Goal: Task Accomplishment & Management: Use online tool/utility

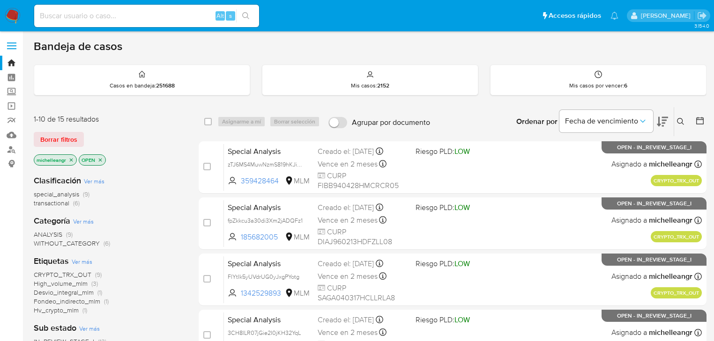
click at [92, 15] on input at bounding box center [146, 16] width 225 height 12
paste input "WgjeRHR4eSfPk1eTSgDhi2he"
type input "WgjeRHR4eSfPk1eTSgDhi2he"
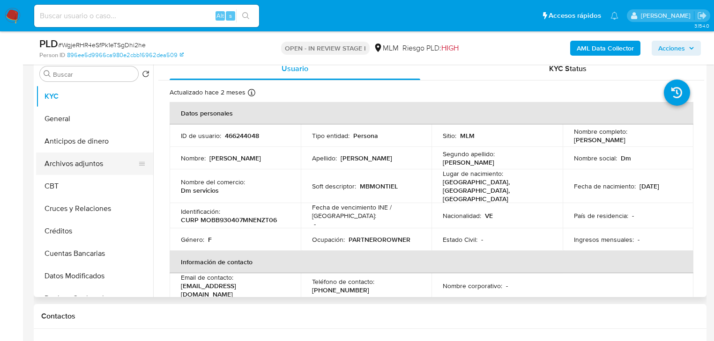
scroll to position [150, 0]
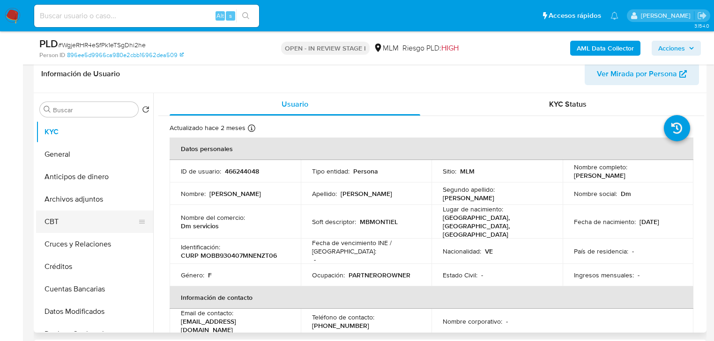
select select "10"
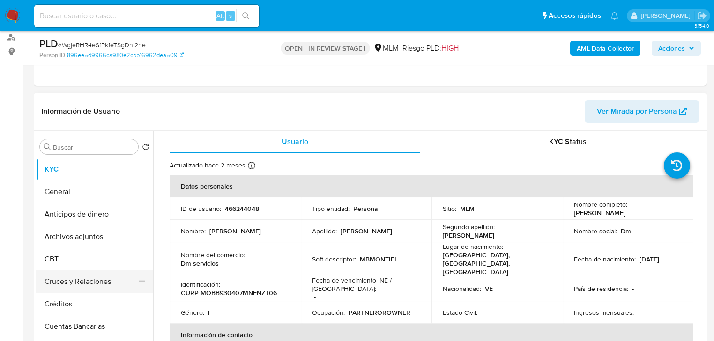
scroll to position [112, 0]
drag, startPoint x: 137, startPoint y: 283, endPoint x: 136, endPoint y: 216, distance: 67.5
click at [136, 216] on ul "KYC General Anticipos de dinero Archivos adjuntos CBT Cruces y Relaciones Crédi…" at bounding box center [94, 263] width 117 height 211
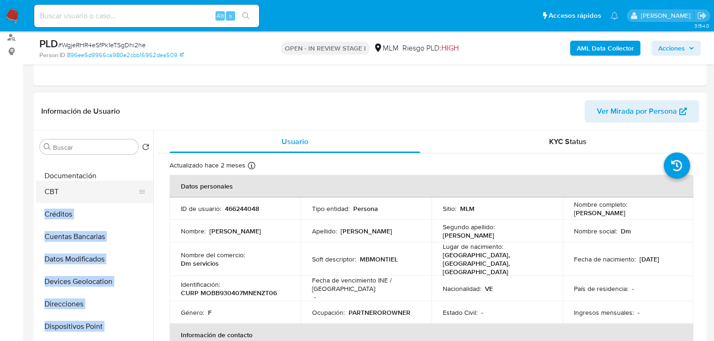
drag, startPoint x: 141, startPoint y: 326, endPoint x: 136, endPoint y: 174, distance: 152.8
click at [136, 174] on ul "KYC General Cruces y Relaciones Anticipos de dinero Archivos adjuntos CBT Crédi…" at bounding box center [94, 263] width 117 height 211
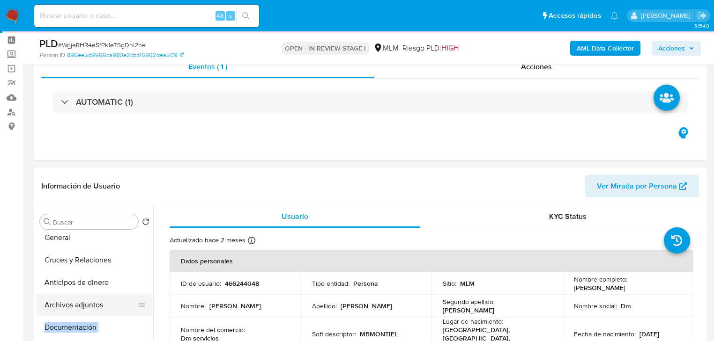
scroll to position [37, 0]
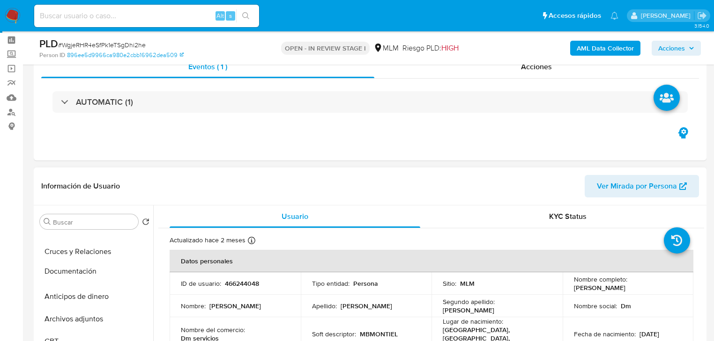
click at [179, 332] on td "Nombre del comercio : Dm servicios" at bounding box center [235, 335] width 131 height 34
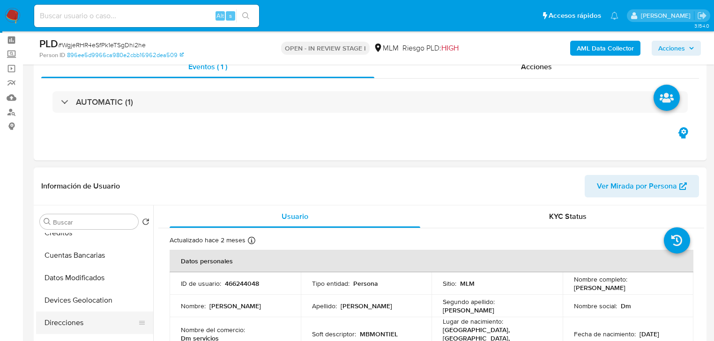
scroll to position [187, 0]
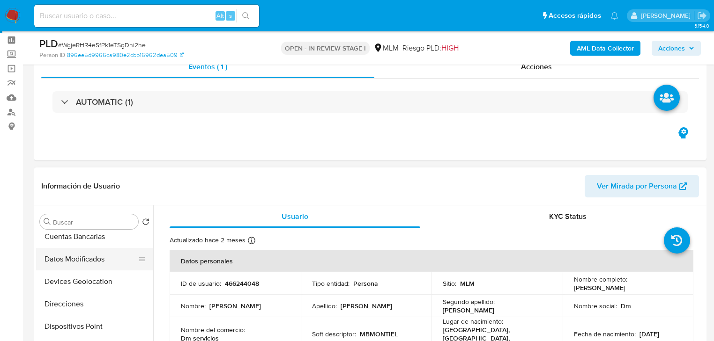
drag, startPoint x: 129, startPoint y: 280, endPoint x: 133, endPoint y: 283, distance: 5.3
click at [129, 260] on ul "KYC General Cruces y Relaciones Documentación Anticipos de dinero Archivos adju…" at bounding box center [94, 338] width 117 height 211
drag, startPoint x: 136, startPoint y: 286, endPoint x: 140, endPoint y: 249, distance: 37.2
click at [140, 249] on ul "KYC General Cruces y Relaciones Documentación Anticipos de dinero Archivos adju…" at bounding box center [94, 338] width 117 height 211
click at [154, 319] on div "Usuario KYC Status Actualizado hace 2 meses Creado: 31/05/2020 16:45:29 Actuali…" at bounding box center [428, 326] width 551 height 240
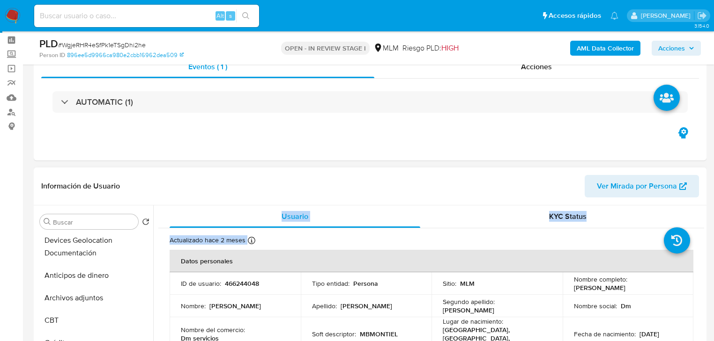
scroll to position [80, 0]
drag, startPoint x: 141, startPoint y: 282, endPoint x: 156, endPoint y: 251, distance: 34.6
click at [156, 251] on div "Buscar Volver al orden por defecto KYC General Cruces y Relaciones Documentació…" at bounding box center [370, 326] width 668 height 240
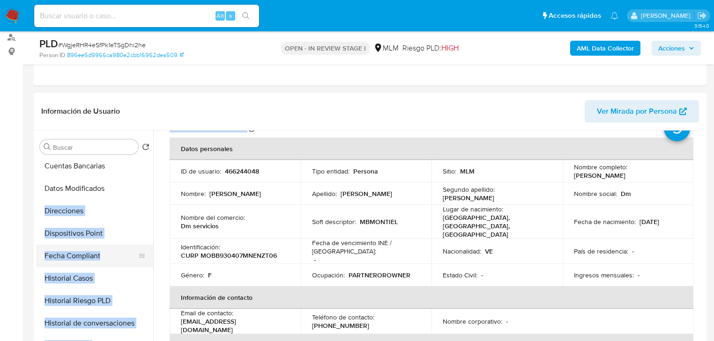
scroll to position [193, 0]
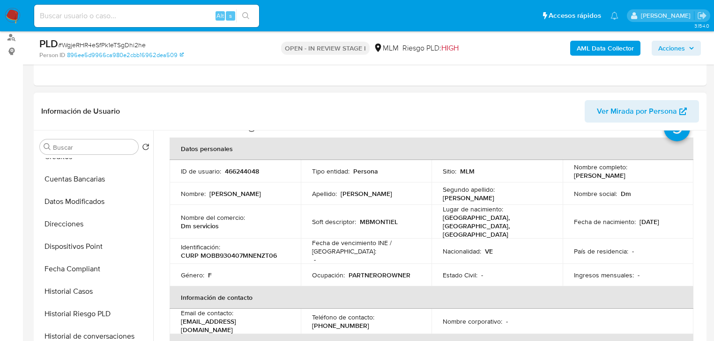
click at [250, 269] on td "Género : F" at bounding box center [235, 275] width 131 height 22
drag, startPoint x: 140, startPoint y: 296, endPoint x: 140, endPoint y: 285, distance: 11.3
click at [140, 285] on div at bounding box center [141, 292] width 7 height 21
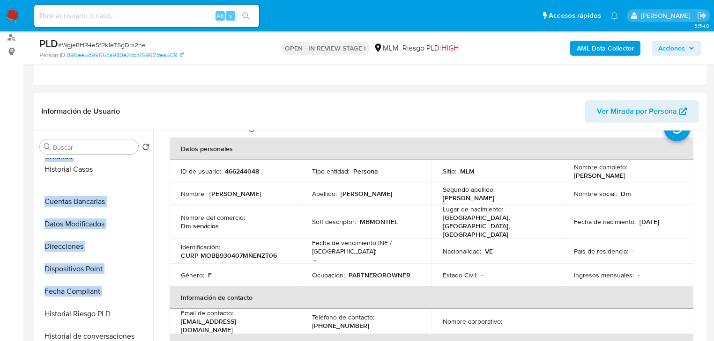
scroll to position [0, 0]
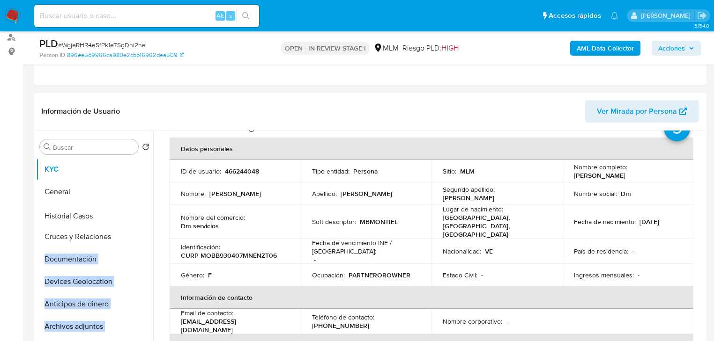
drag, startPoint x: 136, startPoint y: 292, endPoint x: 142, endPoint y: 217, distance: 75.2
click at [142, 217] on ul "KYC General Cruces y Relaciones Documentación Devices Geolocation Anticipos de …" at bounding box center [94, 263] width 117 height 211
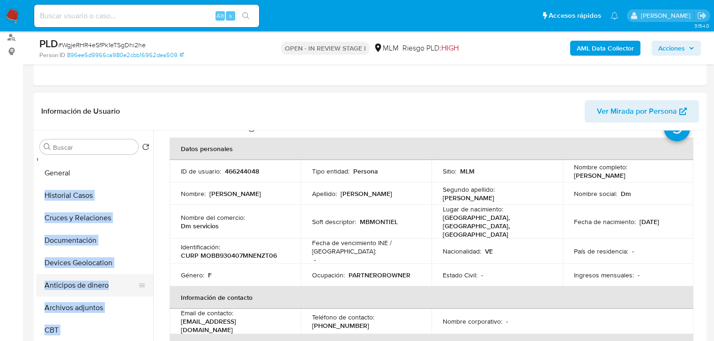
scroll to position [37, 0]
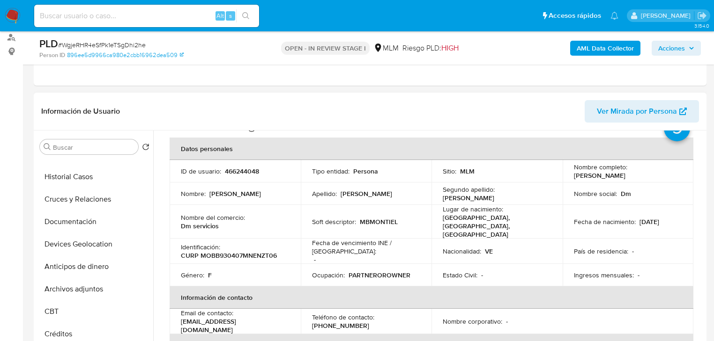
click at [252, 214] on div "Nombre del comercio : Dm servicios" at bounding box center [235, 222] width 109 height 17
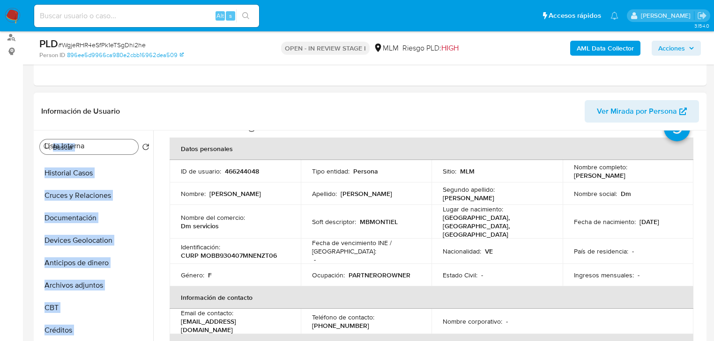
scroll to position [0, 0]
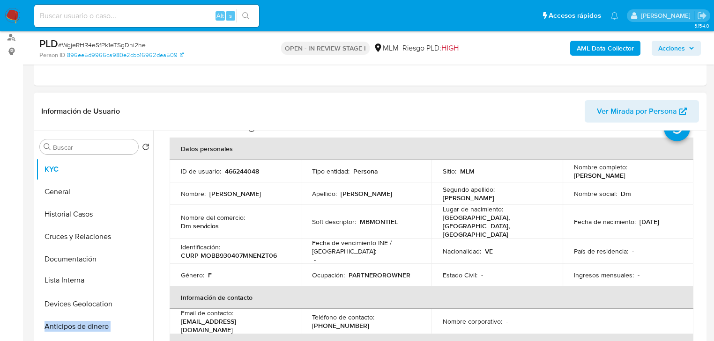
drag, startPoint x: 137, startPoint y: 265, endPoint x: 150, endPoint y: 279, distance: 19.2
click at [150, 279] on ul "KYC General Historial Casos Cruces y Relaciones Documentación Devices Geolocati…" at bounding box center [94, 263] width 117 height 211
click at [219, 287] on th "Información de contacto" at bounding box center [432, 298] width 524 height 22
click at [141, 302] on ul "KYC General Historial Casos Cruces y Relaciones Documentación Lista Interna Dev…" at bounding box center [94, 263] width 117 height 211
drag, startPoint x: 139, startPoint y: 285, endPoint x: 140, endPoint y: 305, distance: 20.6
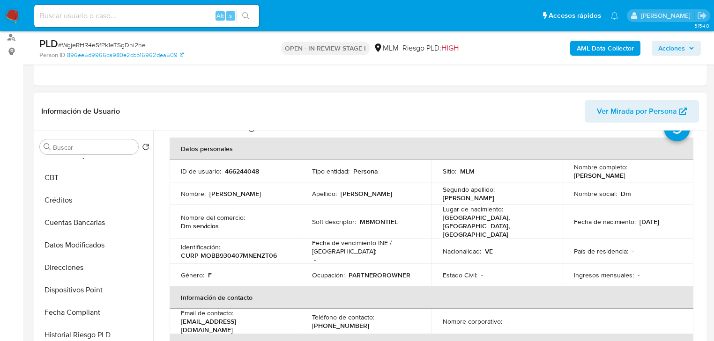
scroll to position [262, 0]
click at [288, 246] on div "Identificación : CURP MOBB930407MNENZT06" at bounding box center [235, 251] width 109 height 17
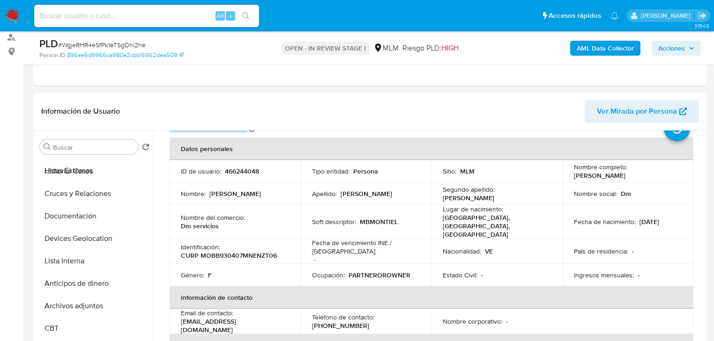
scroll to position [0, 0]
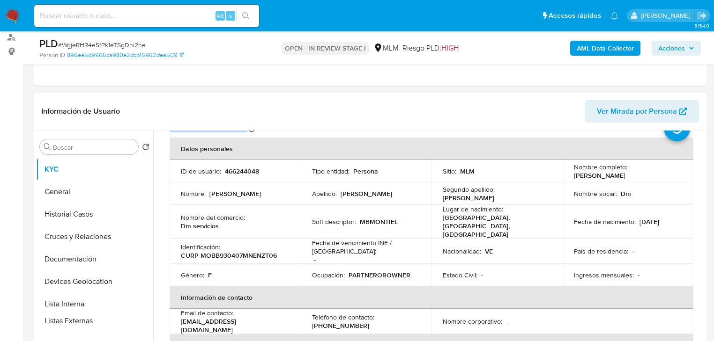
drag, startPoint x: 139, startPoint y: 290, endPoint x: 168, endPoint y: 323, distance: 43.8
click at [168, 323] on div "Buscar Volver al orden por defecto KYC General Historial Casos Cruces y Relacio…" at bounding box center [370, 251] width 668 height 240
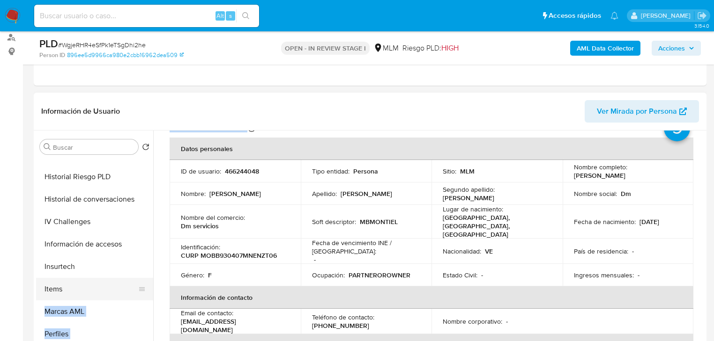
scroll to position [395, 0]
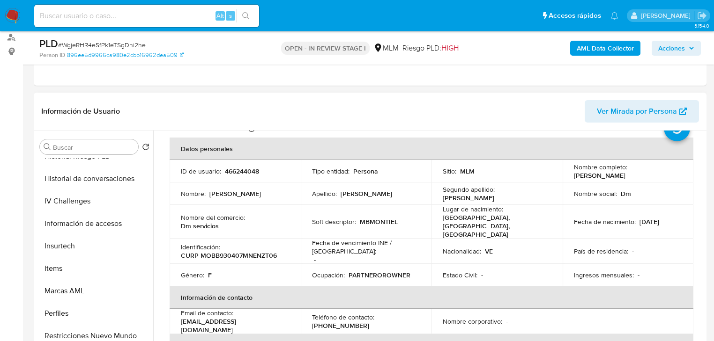
click at [249, 271] on div "Género : F" at bounding box center [235, 275] width 109 height 8
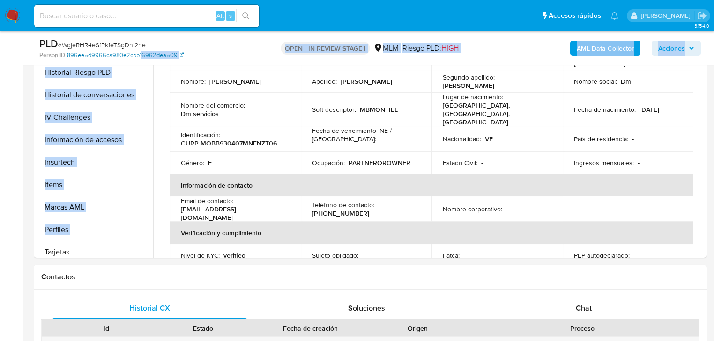
scroll to position [367, 0]
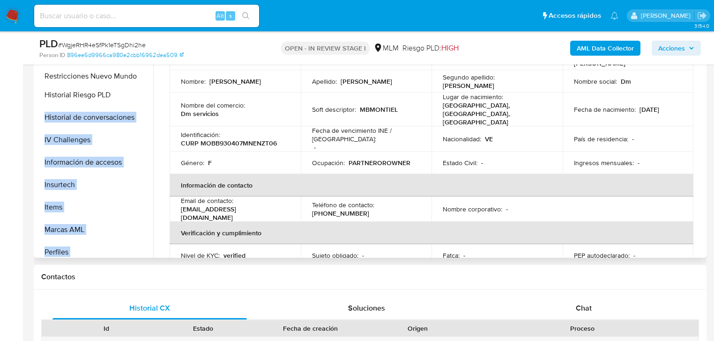
drag, startPoint x: 140, startPoint y: 225, endPoint x: 141, endPoint y: 78, distance: 147.1
click at [141, 78] on ul "KYC General Historial Casos Cruces y Relaciones Documentación Devices Geolocati…" at bounding box center [94, 151] width 117 height 211
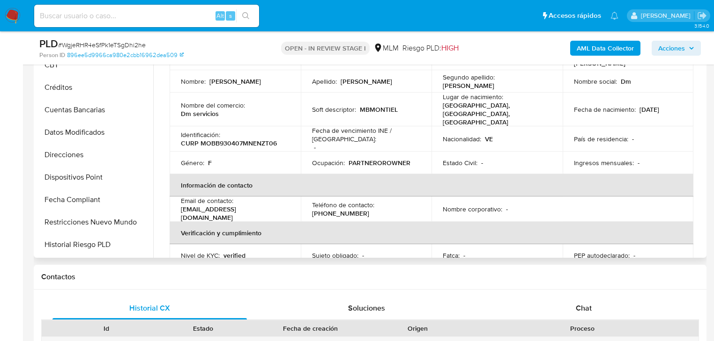
click at [247, 197] on div "Email de contacto : betaniamontiel81@gmail.com" at bounding box center [235, 209] width 109 height 25
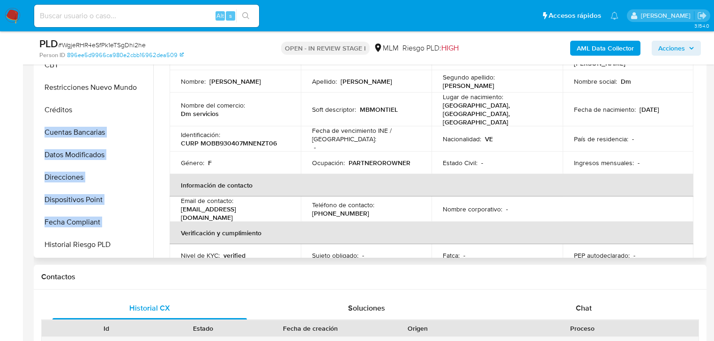
drag, startPoint x: 137, startPoint y: 222, endPoint x: 142, endPoint y: 88, distance: 134.5
click at [142, 88] on ul "KYC General Historial Casos Cruces y Relaciones Documentación Devices Geolocati…" at bounding box center [94, 151] width 117 height 211
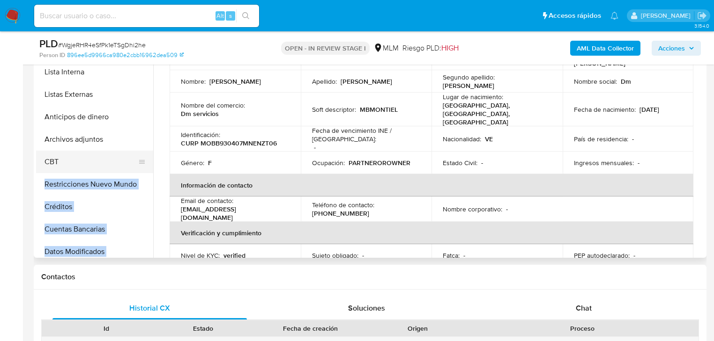
scroll to position [104, 0]
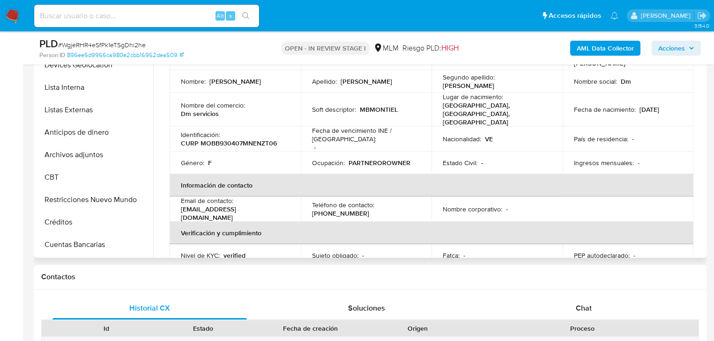
click at [228, 159] on div "Género : F" at bounding box center [235, 163] width 109 height 8
drag, startPoint x: 141, startPoint y: 201, endPoint x: 142, endPoint y: 135, distance: 66.1
click at [142, 135] on ul "KYC General Historial Casos Cruces y Relaciones Documentación Devices Geolocati…" at bounding box center [94, 151] width 117 height 211
click at [252, 174] on th "Información de contacto" at bounding box center [432, 185] width 524 height 22
drag, startPoint x: 138, startPoint y: 178, endPoint x: 138, endPoint y: 150, distance: 28.1
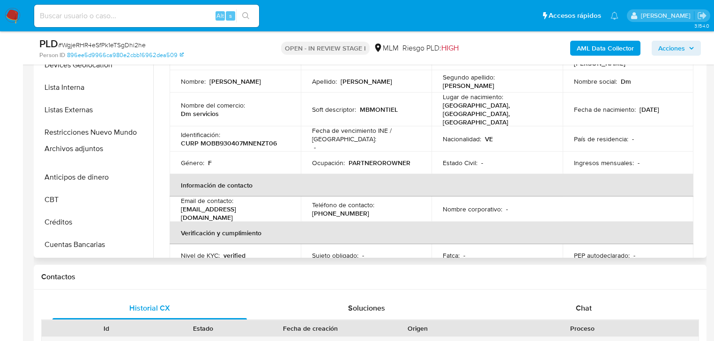
click at [138, 150] on ul "KYC General Historial Casos Cruces y Relaciones Documentación Devices Geolocati…" at bounding box center [94, 151] width 117 height 211
click at [253, 174] on th "Información de contacto" at bounding box center [432, 185] width 524 height 22
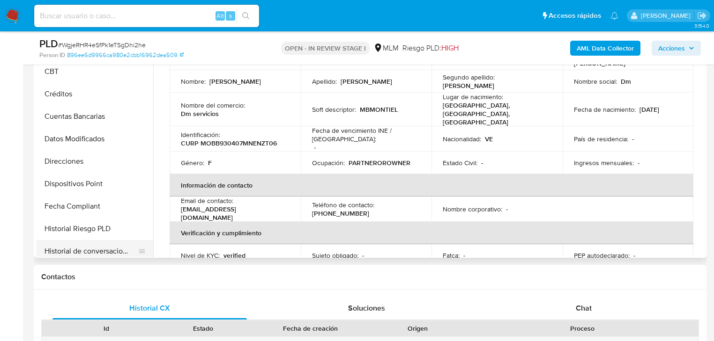
scroll to position [254, 0]
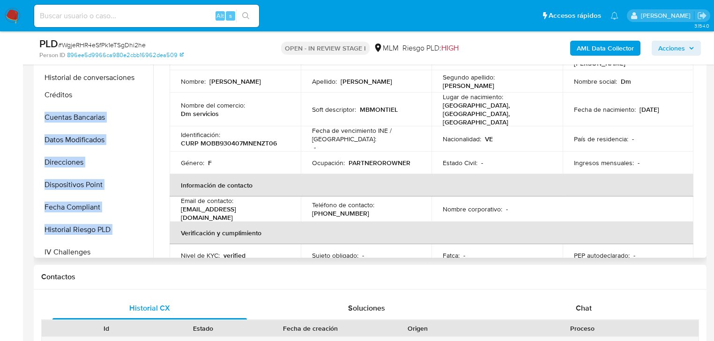
drag, startPoint x: 137, startPoint y: 232, endPoint x: 152, endPoint y: 81, distance: 152.5
click at [152, 81] on ul "KYC General Historial Casos Cruces y Relaciones Documentación Devices Geolocati…" at bounding box center [94, 151] width 117 height 211
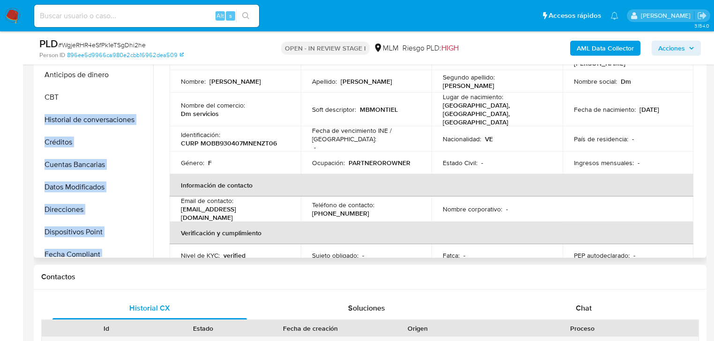
scroll to position [142, 0]
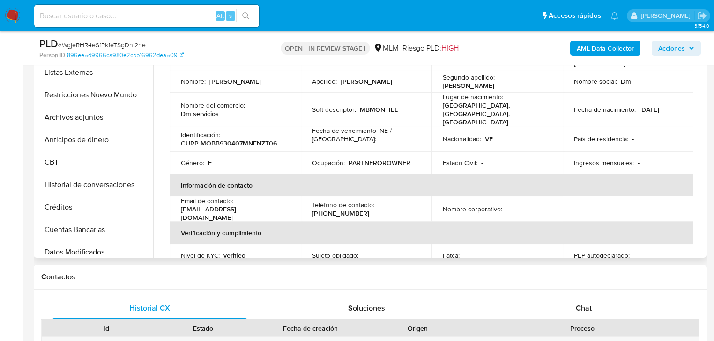
click at [253, 158] on td "Género : F" at bounding box center [235, 163] width 131 height 22
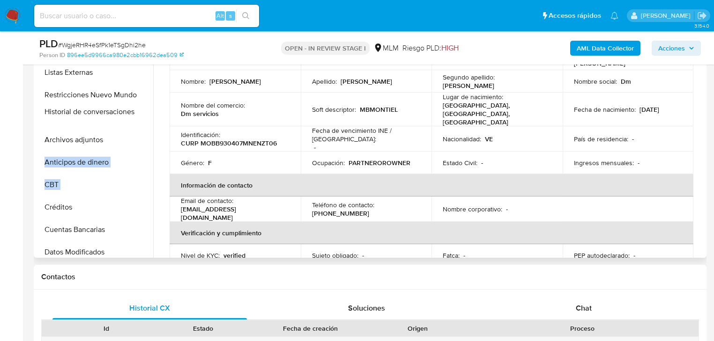
drag, startPoint x: 141, startPoint y: 183, endPoint x: 141, endPoint y: 112, distance: 70.7
click at [141, 112] on ul "KYC General Historial Casos Cruces y Relaciones Documentación Devices Geolocati…" at bounding box center [94, 151] width 117 height 211
click at [304, 174] on th "Información de contacto" at bounding box center [432, 185] width 524 height 22
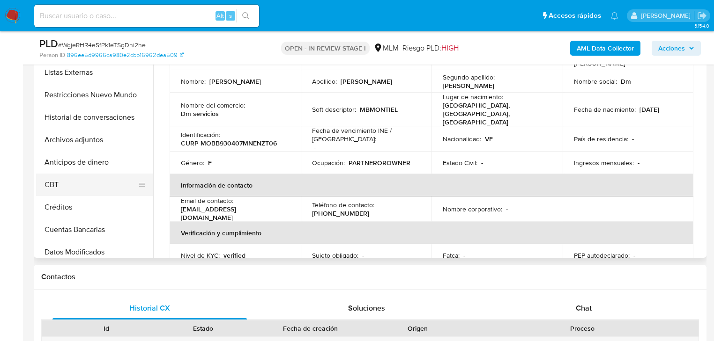
click at [67, 185] on button "CBT" at bounding box center [91, 185] width 110 height 22
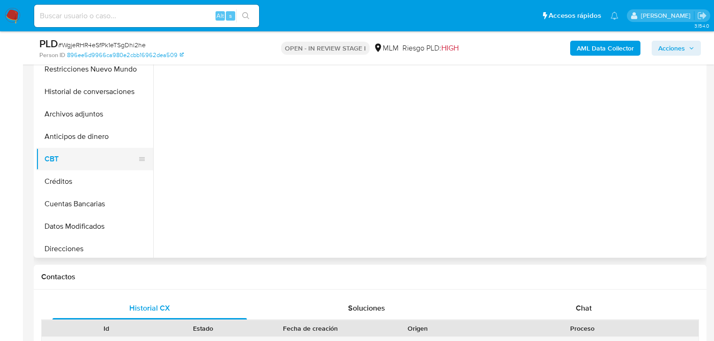
scroll to position [179, 0]
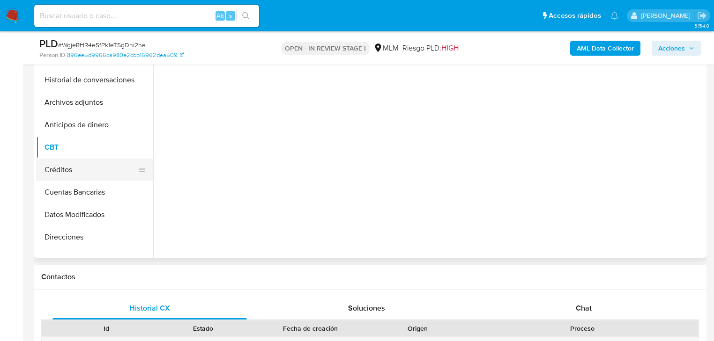
click at [80, 171] on button "Créditos" at bounding box center [91, 170] width 110 height 22
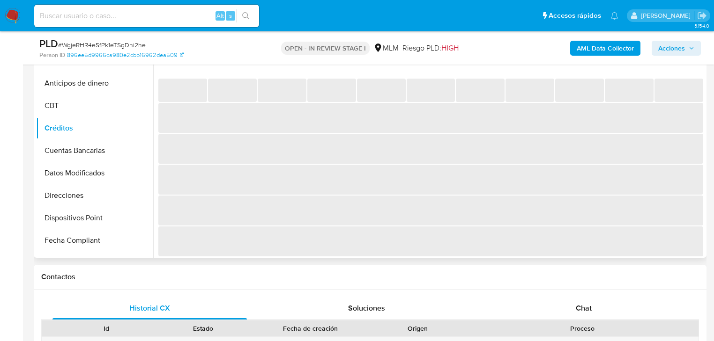
scroll to position [217, 0]
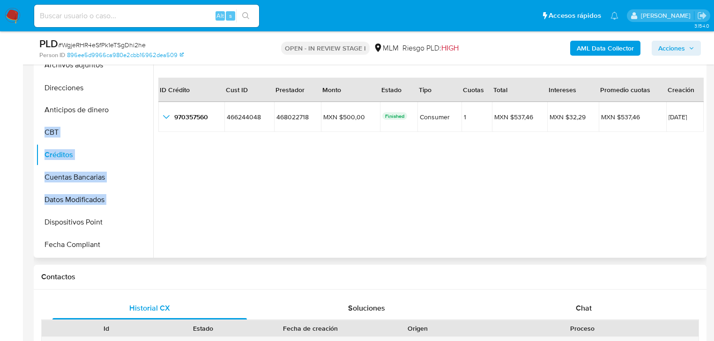
drag, startPoint x: 137, startPoint y: 202, endPoint x: 146, endPoint y: 90, distance: 111.9
click at [146, 90] on ul "KYC General Historial Casos Cruces y Relaciones Documentación Devices Geolocati…" at bounding box center [94, 151] width 117 height 211
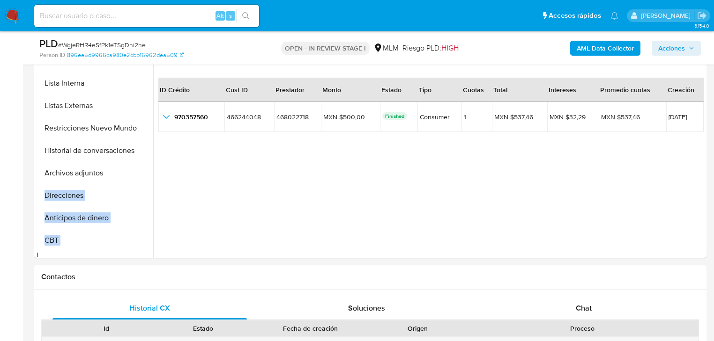
scroll to position [104, 0]
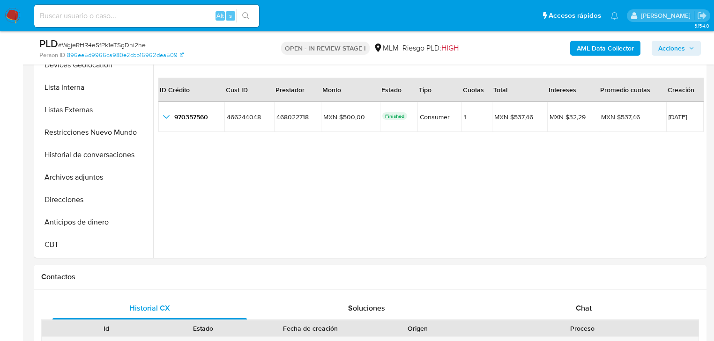
drag, startPoint x: 259, startPoint y: 160, endPoint x: 193, endPoint y: 179, distance: 68.3
click at [257, 161] on div "ID Crédito Cust ID Prestador Monto Estado Tipo Cuotas Total Intereses Promedio …" at bounding box center [430, 171] width 545 height 208
drag, startPoint x: 141, startPoint y: 194, endPoint x: 141, endPoint y: 173, distance: 20.6
click at [141, 173] on ul "KYC General Historial Casos Cruces y Relaciones Documentación Devices Geolocati…" at bounding box center [94, 151] width 117 height 211
drag, startPoint x: 144, startPoint y: 179, endPoint x: 152, endPoint y: 179, distance: 8.0
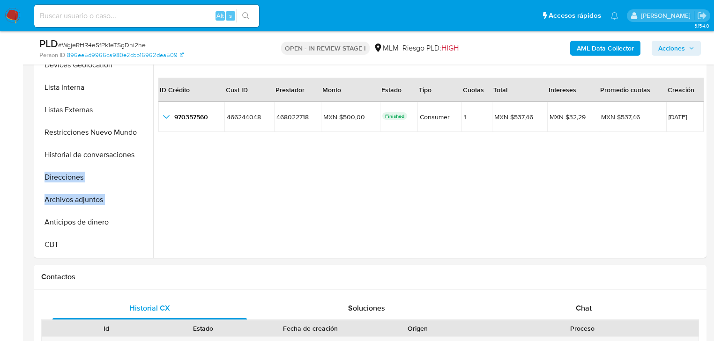
click at [144, 158] on ul "KYC General Historial Casos Cruces y Relaciones Documentación Devices Geolocati…" at bounding box center [94, 151] width 117 height 211
drag, startPoint x: 232, startPoint y: 186, endPoint x: 172, endPoint y: 187, distance: 60.4
click at [230, 186] on div "ID Crédito Cust ID Prestador Monto Estado Tipo Cuotas Total Intereses Promedio …" at bounding box center [430, 171] width 545 height 208
drag, startPoint x: 133, startPoint y: 178, endPoint x: 144, endPoint y: 155, distance: 25.4
click at [135, 141] on ul "KYC General Historial Casos Cruces y Relaciones Documentación Devices Geolocati…" at bounding box center [94, 151] width 117 height 211
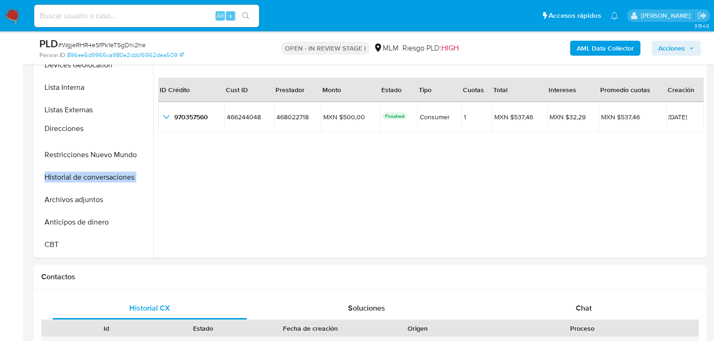
drag, startPoint x: 141, startPoint y: 178, endPoint x: 133, endPoint y: 130, distance: 48.4
click at [134, 129] on ul "KYC General Historial Casos Cruces y Relaciones Documentación Devices Geolocati…" at bounding box center [94, 151] width 117 height 211
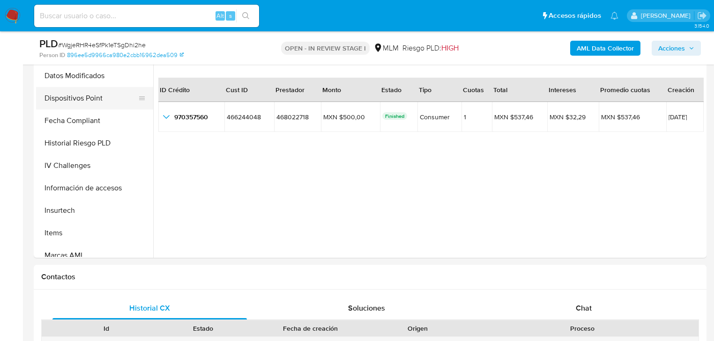
scroll to position [395, 0]
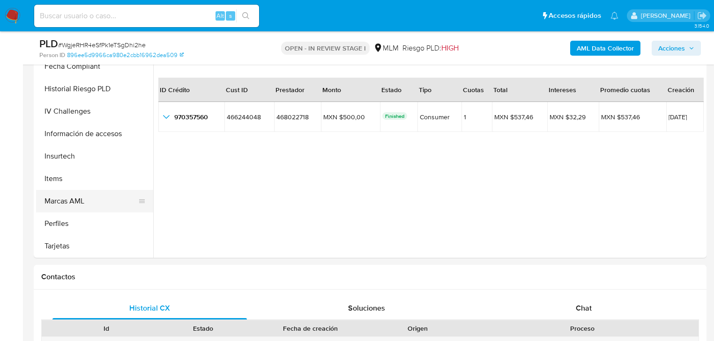
click at [128, 200] on button "Marcas AML" at bounding box center [91, 201] width 110 height 22
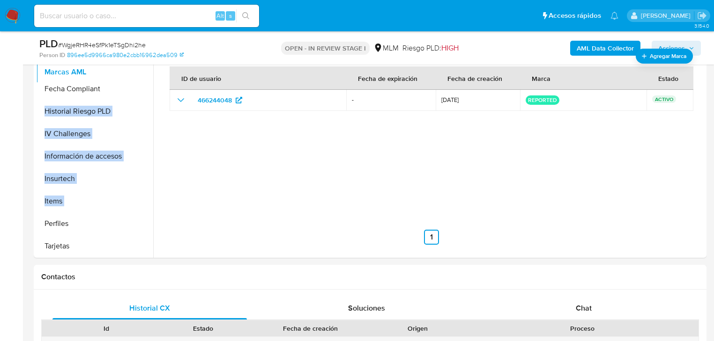
drag, startPoint x: 140, startPoint y: 204, endPoint x: 139, endPoint y: 75, distance: 128.3
click at [139, 75] on ul "KYC General Historial Casos Cruces y Relaciones Documentación Devices Geolocati…" at bounding box center [94, 151] width 117 height 211
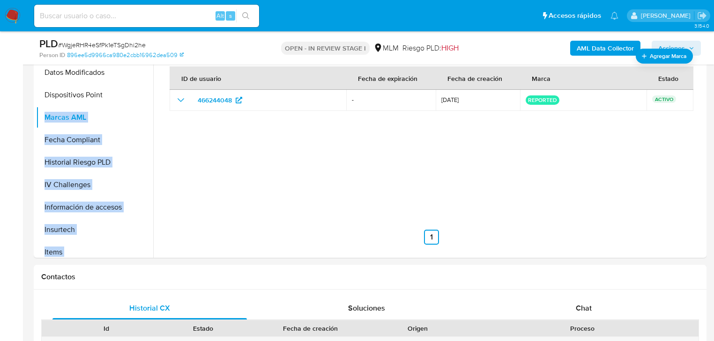
scroll to position [283, 0]
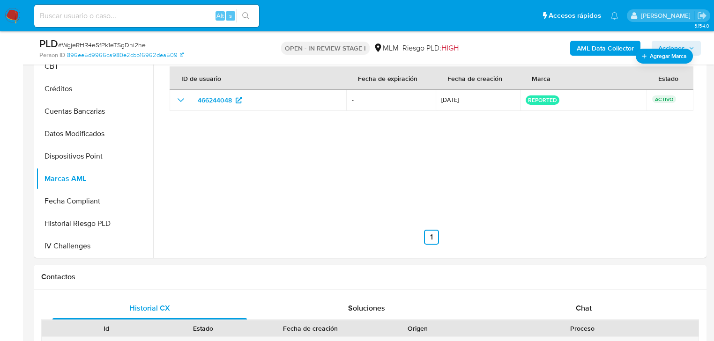
click at [225, 188] on div "ID de usuario Fecha de expiración Fecha de creación Marca Estado 466244048 - 07…" at bounding box center [431, 151] width 523 height 187
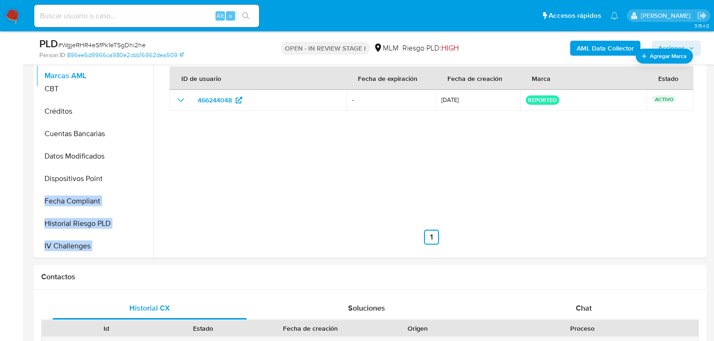
drag, startPoint x: 136, startPoint y: 180, endPoint x: 153, endPoint y: 77, distance: 104.4
click at [153, 77] on div "Buscar Volver al orden por defecto KYC General Historial Casos Cruces y Relacio…" at bounding box center [370, 138] width 668 height 240
click at [229, 146] on div "ID de usuario Fecha de expiración Fecha de creación Marca Estado 466244048 - 07…" at bounding box center [431, 151] width 523 height 187
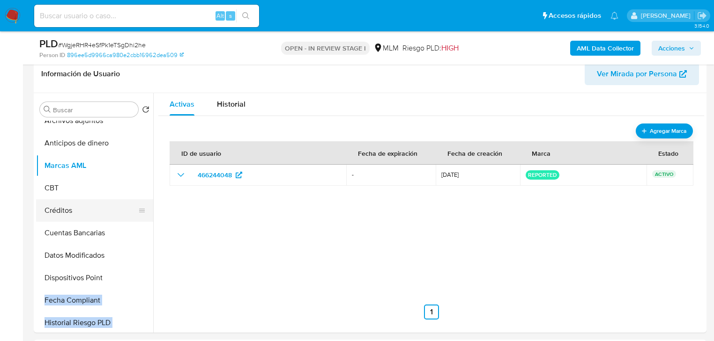
scroll to position [245, 0]
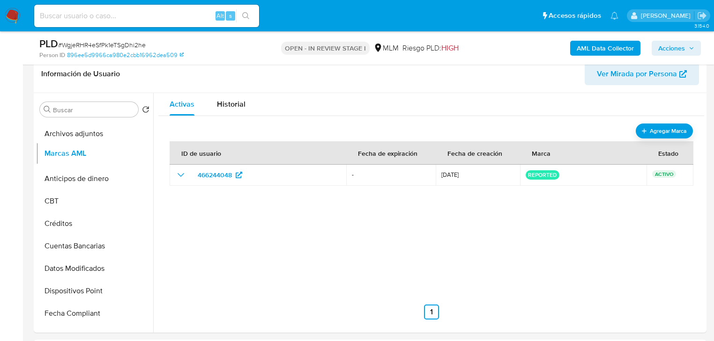
drag, startPoint x: 138, startPoint y: 178, endPoint x: 138, endPoint y: 154, distance: 24.8
click at [138, 154] on ul "KYC General Historial Casos Cruces y Relaciones Documentación Devices Geolocati…" at bounding box center [94, 226] width 117 height 211
click at [250, 277] on div "ID de usuario Fecha de expiración Fecha de creación Marca Estado 466244048 - 07…" at bounding box center [431, 226] width 523 height 187
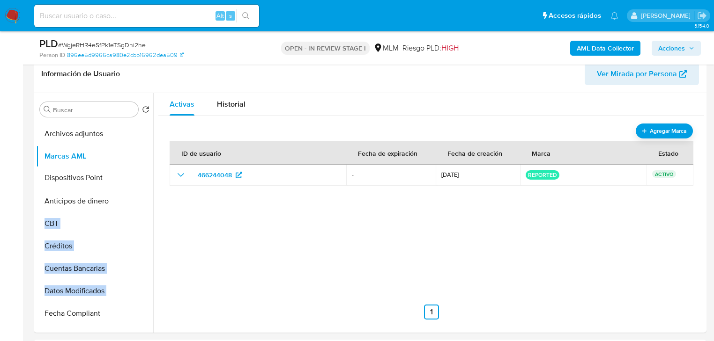
drag, startPoint x: 137, startPoint y: 292, endPoint x: 137, endPoint y: 177, distance: 115.7
click at [137, 177] on ul "KYC General Historial Casos Cruces y Relaciones Documentación Devices Geolocati…" at bounding box center [94, 226] width 117 height 211
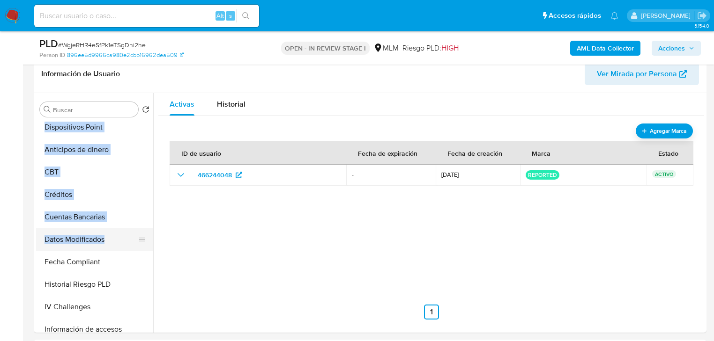
scroll to position [320, 0]
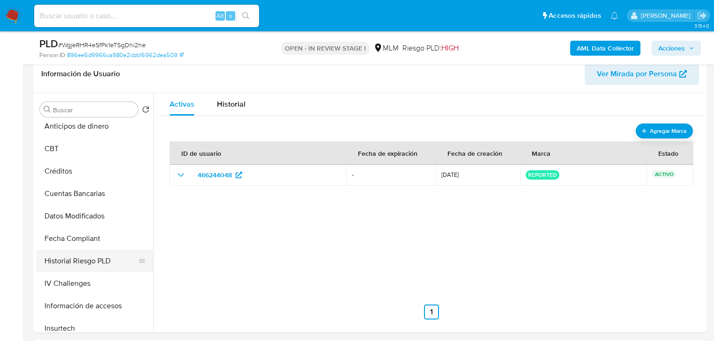
click at [138, 267] on div at bounding box center [141, 261] width 7 height 22
click at [223, 245] on div "ID de usuario Fecha de expiración Fecha de creación Marca Estado 466244048 - 07…" at bounding box center [431, 226] width 523 height 187
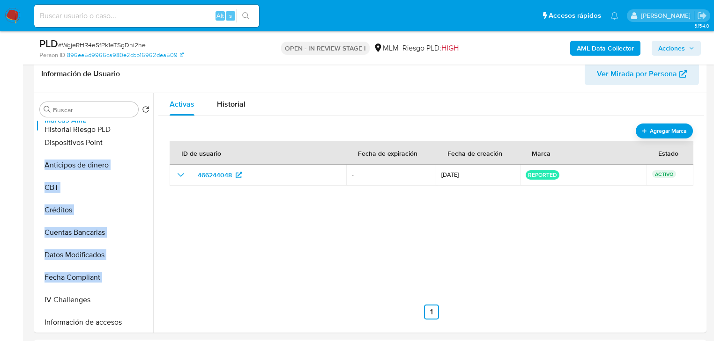
drag, startPoint x: 135, startPoint y: 259, endPoint x: 137, endPoint y: 127, distance: 131.2
click at [137, 127] on ul "KYC General Historial Casos Cruces y Relaciones Documentación Devices Geolocati…" at bounding box center [94, 226] width 117 height 211
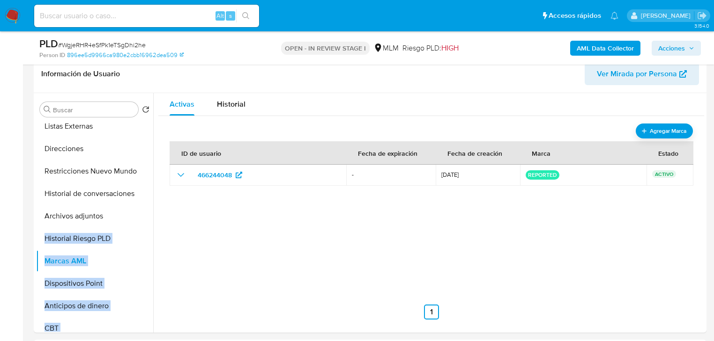
scroll to position [231, 0]
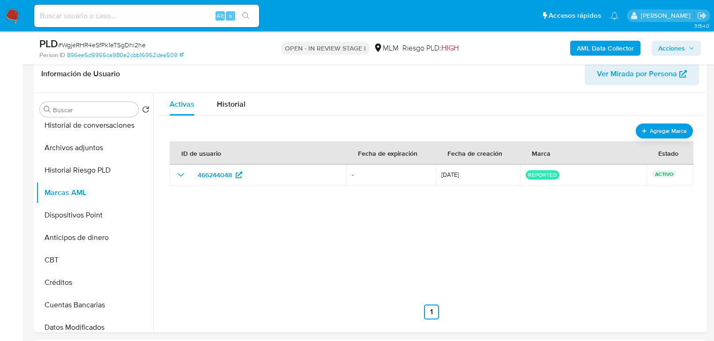
click at [237, 238] on div "ID de usuario Fecha de expiración Fecha de creación Marca Estado 466244048 - 07…" at bounding box center [431, 226] width 523 height 187
drag, startPoint x: 138, startPoint y: 191, endPoint x: 138, endPoint y: 171, distance: 19.7
click at [138, 171] on ul "KYC General Historial Casos Cruces y Relaciones Documentación Devices Geolocati…" at bounding box center [94, 226] width 117 height 211
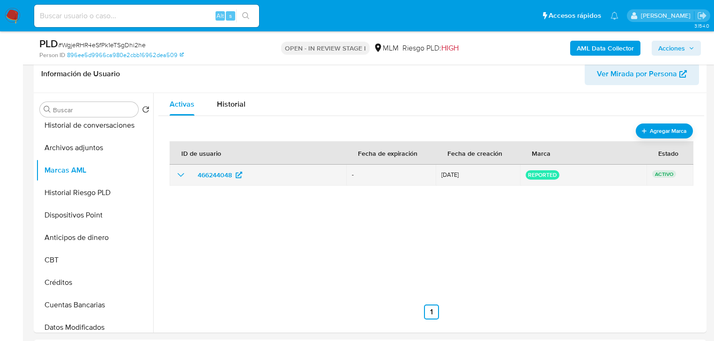
click at [195, 184] on td "466244048" at bounding box center [258, 175] width 177 height 21
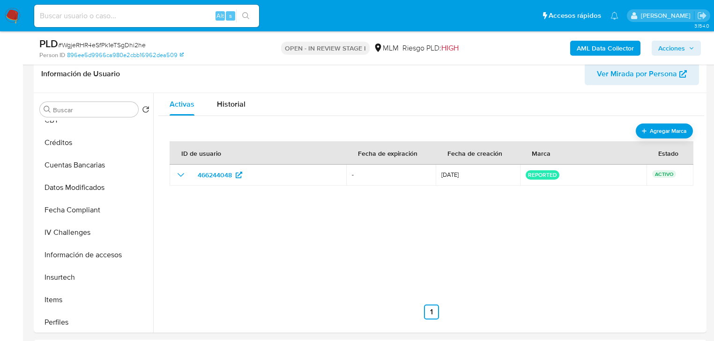
scroll to position [358, 0]
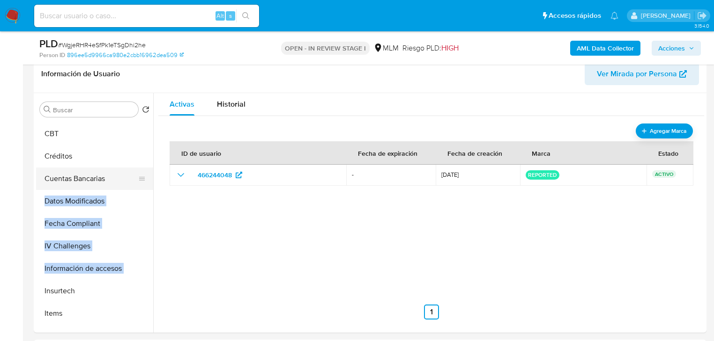
drag, startPoint x: 140, startPoint y: 272, endPoint x: 137, endPoint y: 179, distance: 93.3
click at [137, 179] on ul "KYC General Historial Casos Cruces y Relaciones Documentación Devices Geolocati…" at bounding box center [94, 226] width 117 height 211
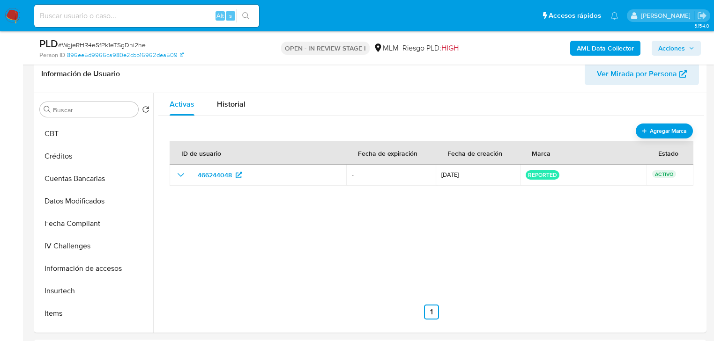
drag, startPoint x: 211, startPoint y: 269, endPoint x: 168, endPoint y: 270, distance: 43.6
click at [210, 269] on div "ID de usuario Fecha de expiración Fecha de creación Marca Estado 466244048 - 07…" at bounding box center [431, 226] width 523 height 187
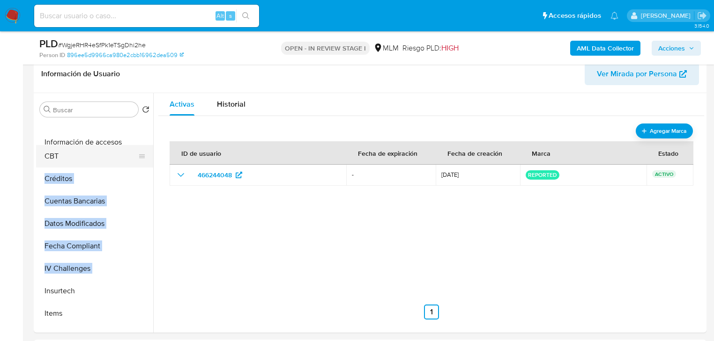
drag, startPoint x: 138, startPoint y: 268, endPoint x: 139, endPoint y: 142, distance: 126.0
click at [139, 142] on ul "KYC General Historial Casos Cruces y Relaciones Documentación Devices Geolocati…" at bounding box center [94, 226] width 117 height 211
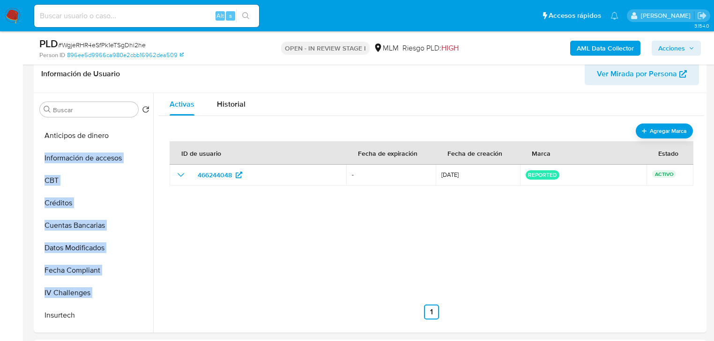
scroll to position [320, 0]
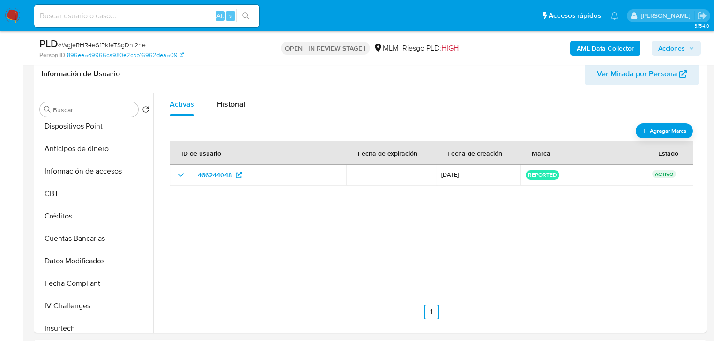
click at [212, 219] on div "ID de usuario Fecha de expiración Fecha de creación Marca Estado 466244048 - 07…" at bounding box center [431, 226] width 523 height 187
drag, startPoint x: 135, startPoint y: 168, endPoint x: 135, endPoint y: 143, distance: 24.4
click at [135, 143] on ul "KYC General Historial Casos Cruces y Relaciones Documentación Devices Geolocati…" at bounding box center [94, 226] width 117 height 211
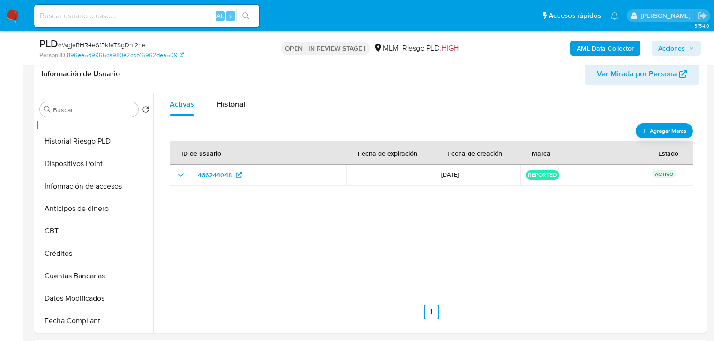
click at [377, 286] on div "ID de usuario Fecha de expiración Fecha de creación Marca Estado 466244048 - 07…" at bounding box center [431, 226] width 523 height 187
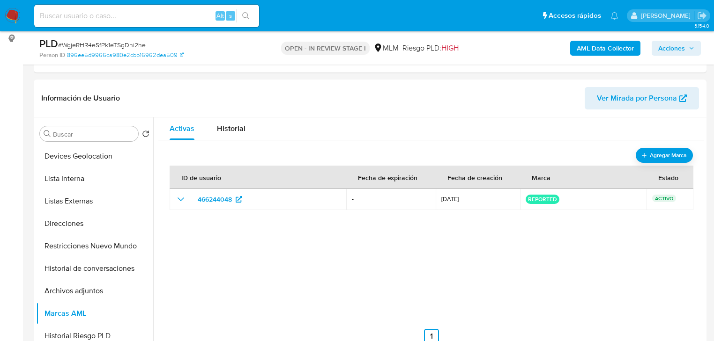
scroll to position [112, 0]
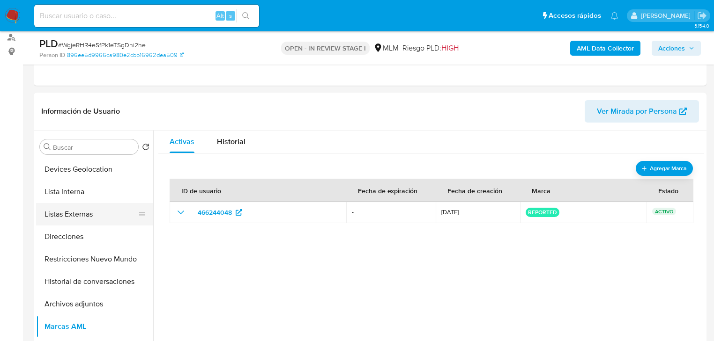
drag, startPoint x: 69, startPoint y: 198, endPoint x: 86, endPoint y: 204, distance: 18.5
click at [72, 197] on button "Lista Interna" at bounding box center [94, 192] width 117 height 22
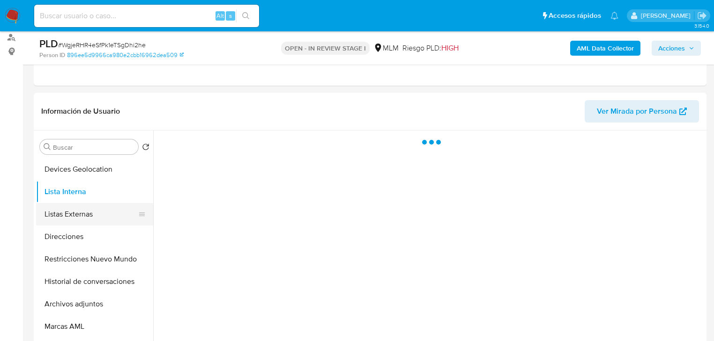
click at [84, 217] on button "Listas Externas" at bounding box center [91, 214] width 110 height 22
click at [304, 231] on div at bounding box center [428, 251] width 551 height 240
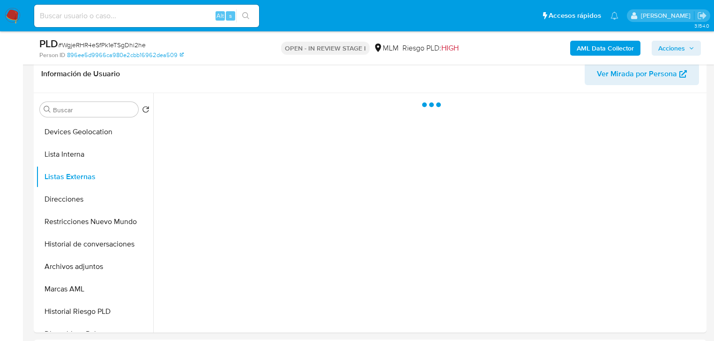
click at [340, 251] on div at bounding box center [428, 213] width 551 height 240
click at [93, 208] on button "Direcciones" at bounding box center [91, 199] width 110 height 22
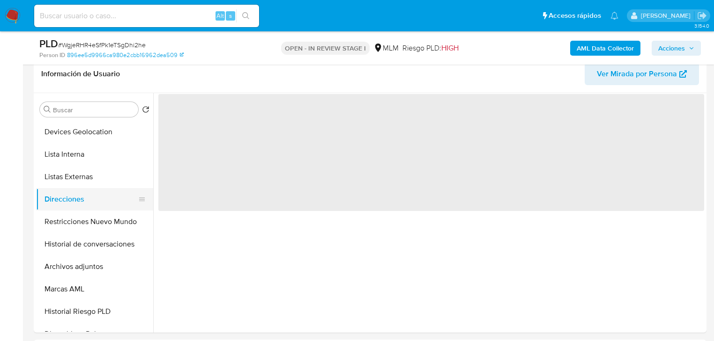
click at [96, 199] on button "Direcciones" at bounding box center [91, 199] width 110 height 22
click at [98, 174] on button "Listas Externas" at bounding box center [91, 177] width 110 height 22
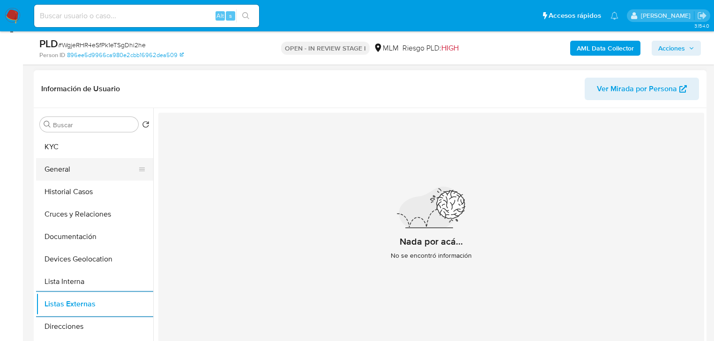
scroll to position [0, 0]
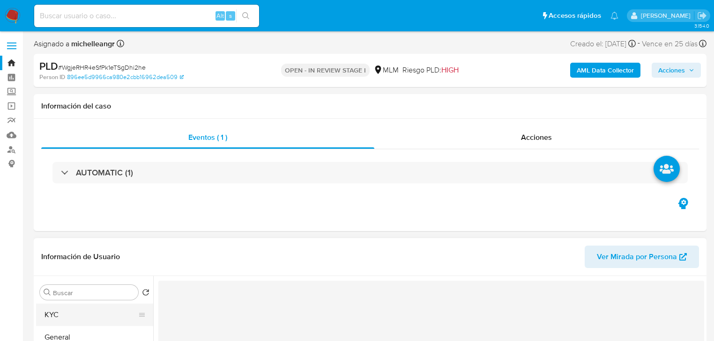
click at [59, 316] on button "KYC" at bounding box center [91, 315] width 110 height 22
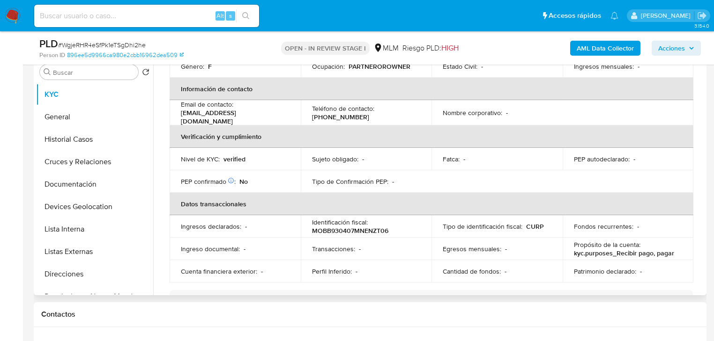
scroll to position [150, 0]
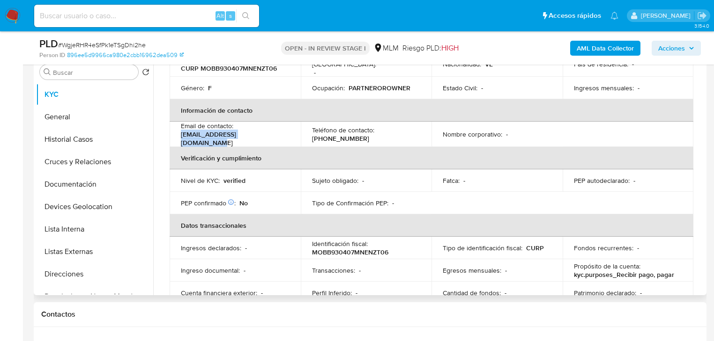
drag, startPoint x: 274, startPoint y: 126, endPoint x: 178, endPoint y: 126, distance: 97.0
click at [178, 126] on td "Email de contacto : betaniamontiel81@gmail.com" at bounding box center [235, 134] width 131 height 25
copy p "[EMAIL_ADDRESS][DOMAIN_NAME]"
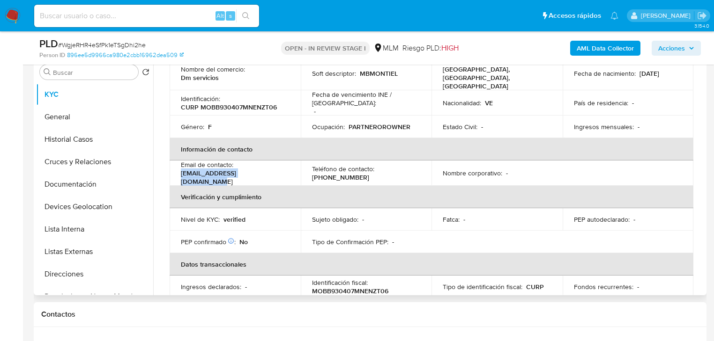
scroll to position [0, 0]
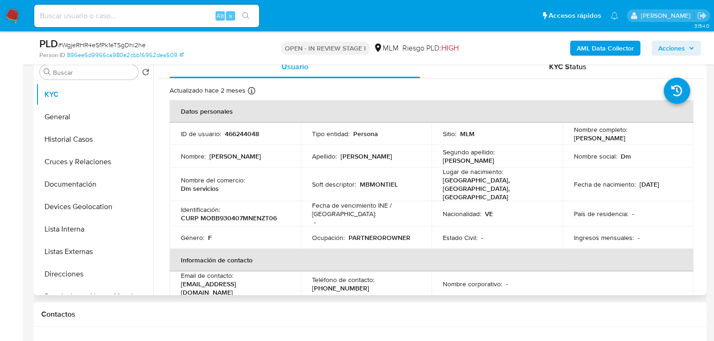
click at [349, 284] on p "[PHONE_NUMBER]" at bounding box center [340, 288] width 57 height 8
copy p "18813066"
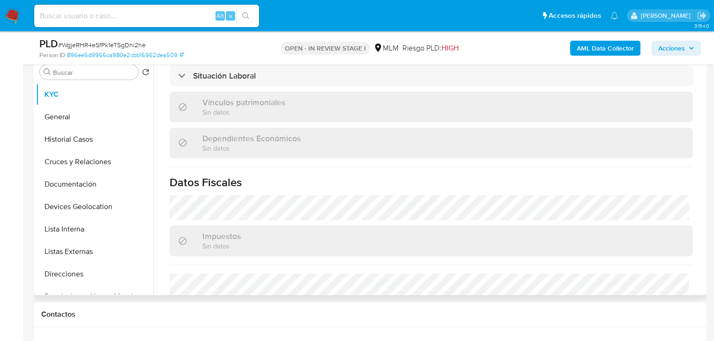
scroll to position [562, 0]
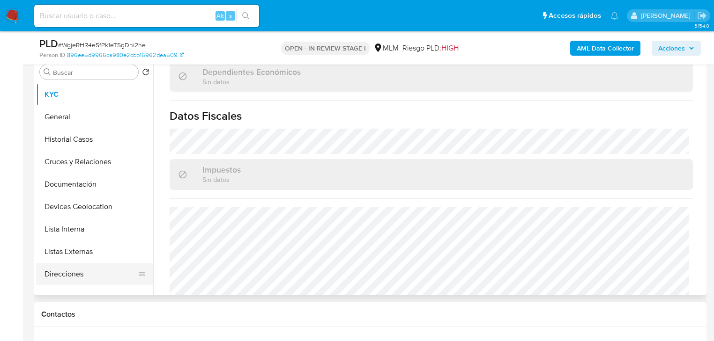
click at [83, 276] on button "Direcciones" at bounding box center [91, 274] width 110 height 22
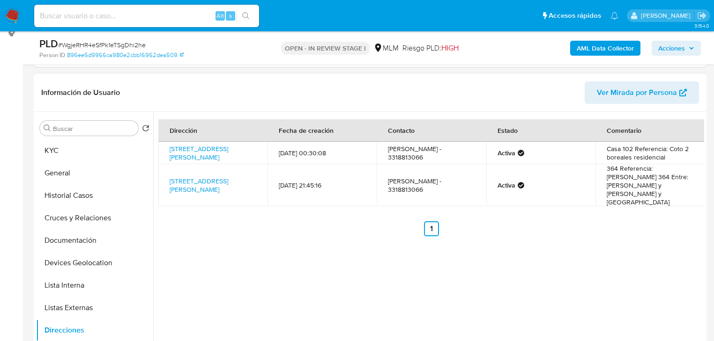
scroll to position [150, 0]
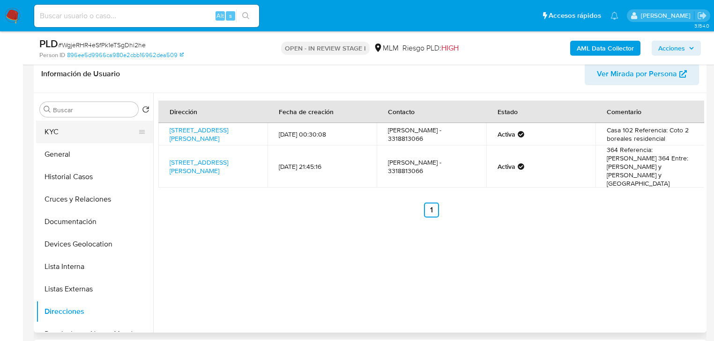
click at [66, 136] on button "KYC" at bounding box center [91, 132] width 110 height 22
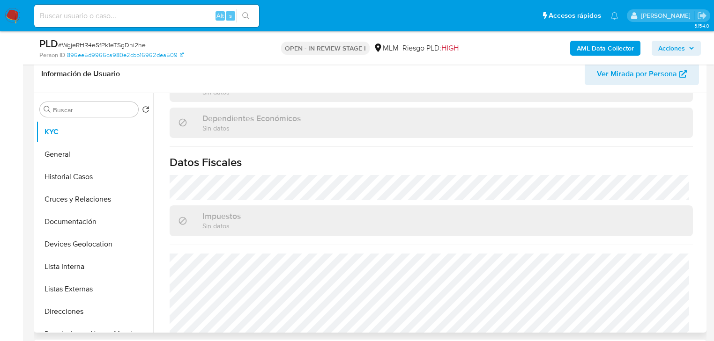
scroll to position [582, 0]
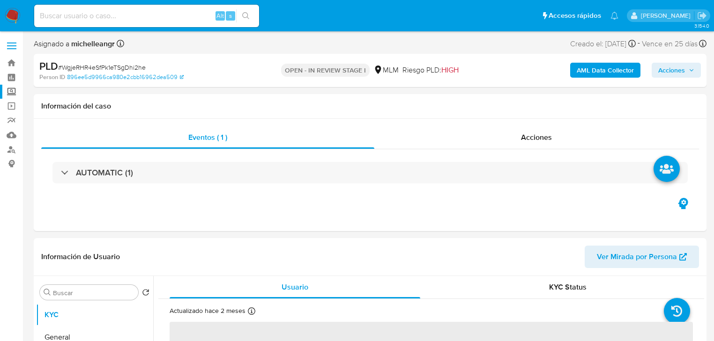
click at [13, 89] on label "Screening" at bounding box center [55, 92] width 111 height 15
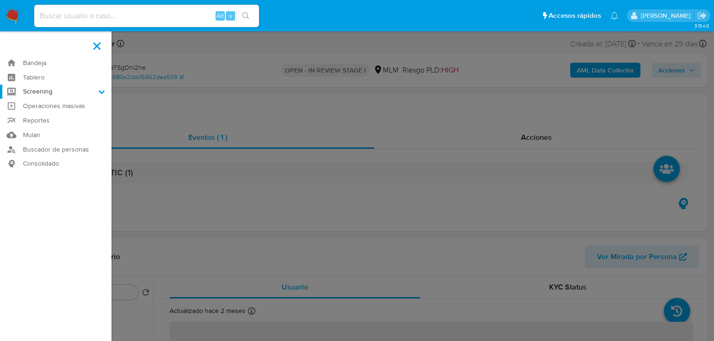
click at [0, 0] on input "Screening" at bounding box center [0, 0] width 0 height 0
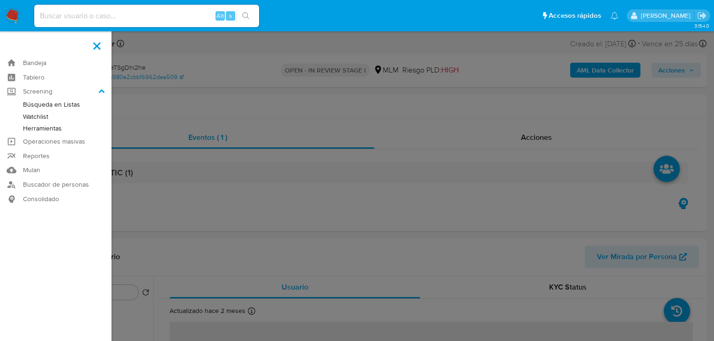
click at [36, 129] on link "Herramientas" at bounding box center [55, 129] width 111 height 12
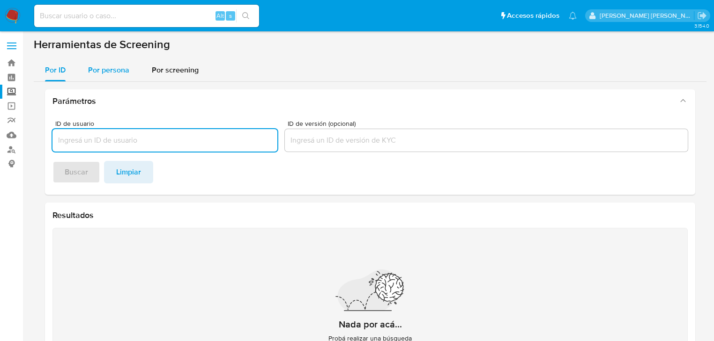
click at [103, 76] on div "Por persona" at bounding box center [108, 70] width 41 height 22
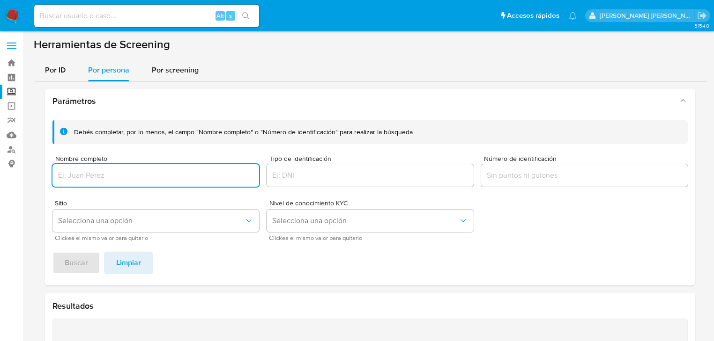
drag, startPoint x: 97, startPoint y: 178, endPoint x: 107, endPoint y: 170, distance: 12.6
click at [97, 176] on input "Nombre completo" at bounding box center [155, 176] width 207 height 12
type input "DEIRY BERTIS MONTIEL BAEZ"
click at [62, 263] on button "Buscar" at bounding box center [76, 263] width 48 height 22
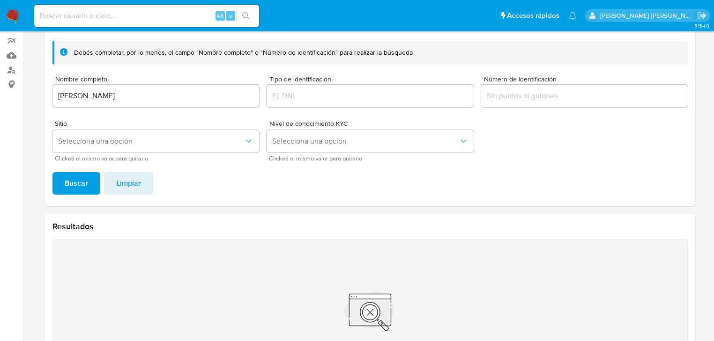
scroll to position [12, 0]
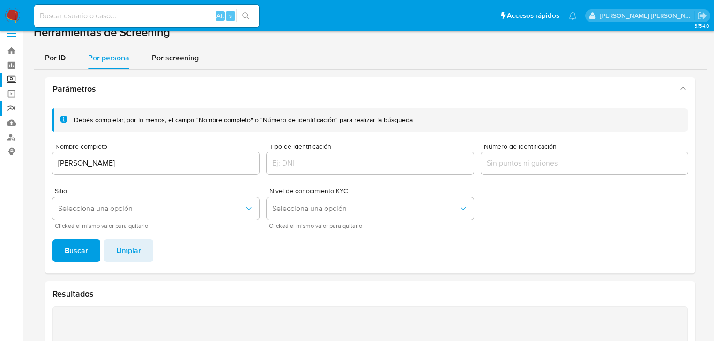
drag, startPoint x: 188, startPoint y: 164, endPoint x: 0, endPoint y: 101, distance: 198.6
click at [0, 105] on section "Bandeja Tablero Screening Búsqueda en Listas Watchlist Herramientas Operaciones…" at bounding box center [357, 240] width 714 height 504
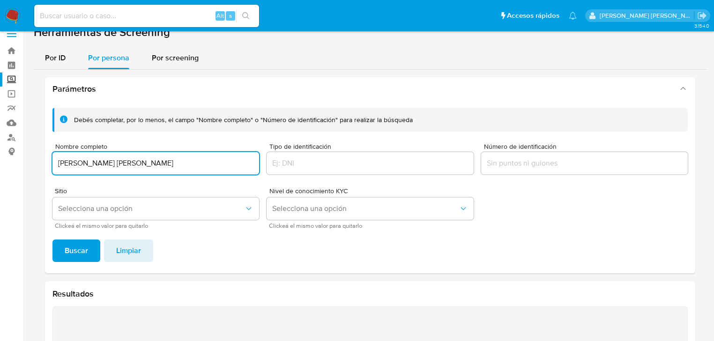
click at [81, 256] on span "Buscar" at bounding box center [76, 251] width 23 height 21
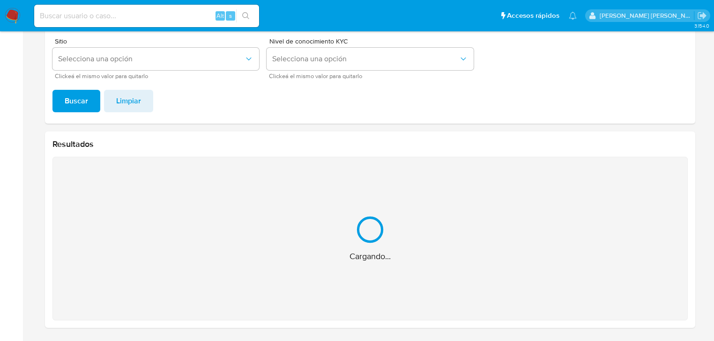
scroll to position [13, 0]
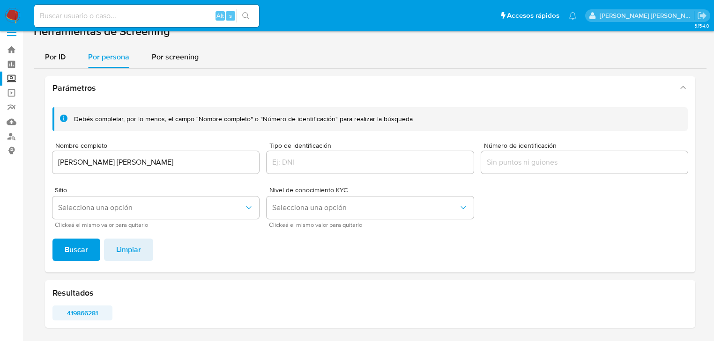
click at [85, 311] on span "419866281" at bounding box center [82, 313] width 47 height 13
click at [0, 141] on section "Bandeja Tablero Screening Búsqueda en Listas Watchlist Herramientas Operaciones…" at bounding box center [357, 164] width 714 height 355
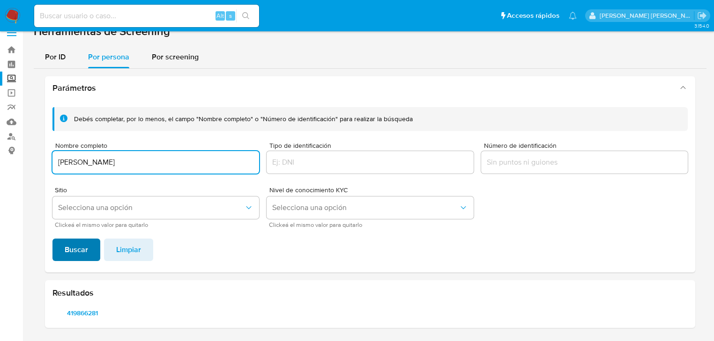
type input "LUIS HECTOR WELLER"
drag, startPoint x: 83, startPoint y: 259, endPoint x: 82, endPoint y: 253, distance: 5.7
click at [83, 259] on span "Buscar" at bounding box center [76, 250] width 23 height 21
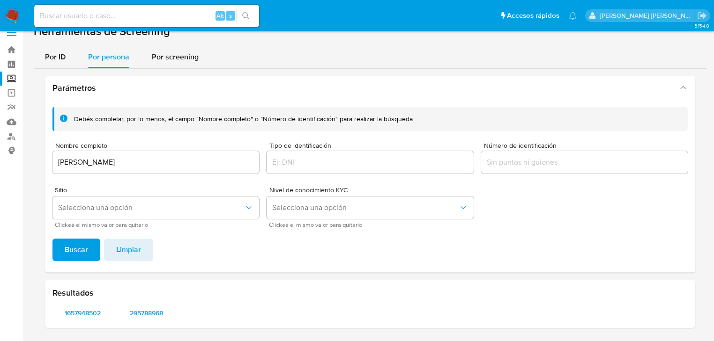
click at [78, 321] on div "Resultados 1657948502 295788968" at bounding box center [370, 305] width 650 height 48
click at [79, 313] on span "1657948502" at bounding box center [82, 313] width 47 height 13
click at [138, 312] on span "295788968" at bounding box center [146, 313] width 47 height 13
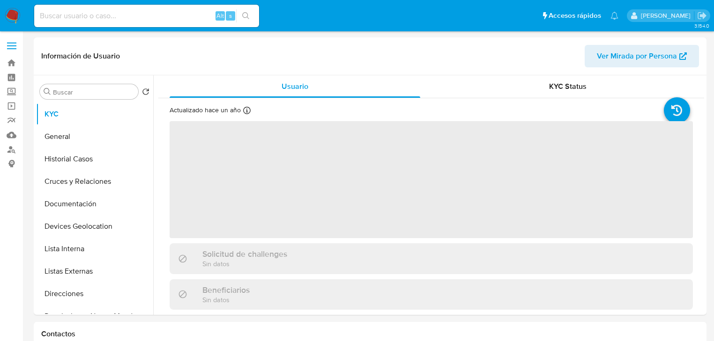
select select "10"
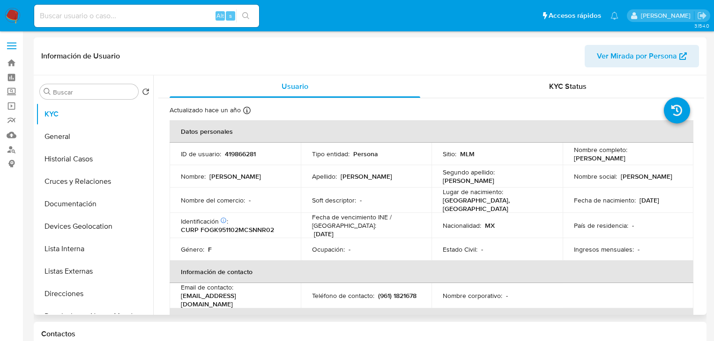
click at [387, 226] on p "Fecha de vencimiento INE / [GEOGRAPHIC_DATA] :" at bounding box center [366, 221] width 109 height 17
drag, startPoint x: 106, startPoint y: 268, endPoint x: 294, endPoint y: 229, distance: 192.0
click at [107, 268] on button "Listas Externas" at bounding box center [94, 271] width 117 height 22
click at [294, 229] on div "Usuario KYC Status Actualizado hace un año Creado: 13/07/2020 02:17:22 Actualiz…" at bounding box center [428, 195] width 551 height 240
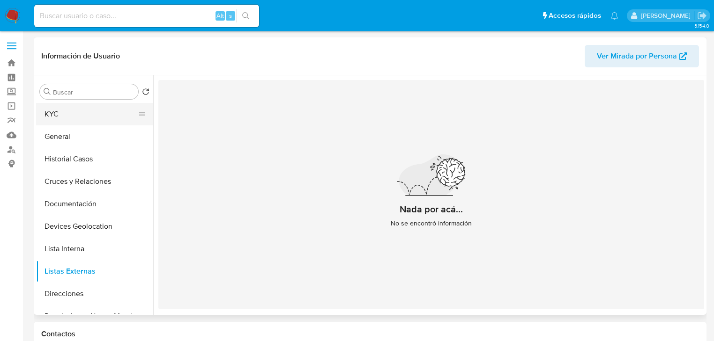
click at [99, 110] on button "KYC" at bounding box center [91, 114] width 110 height 22
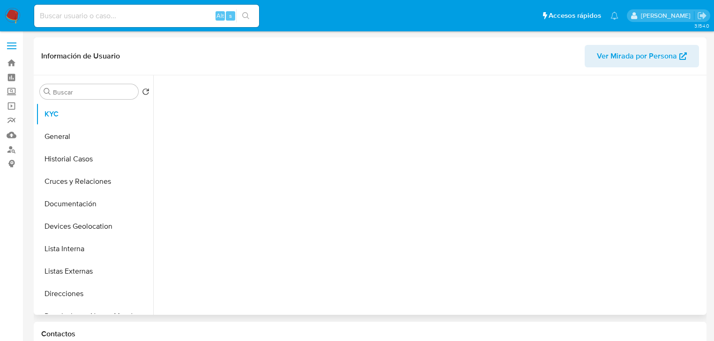
click at [296, 227] on div at bounding box center [431, 192] width 546 height 235
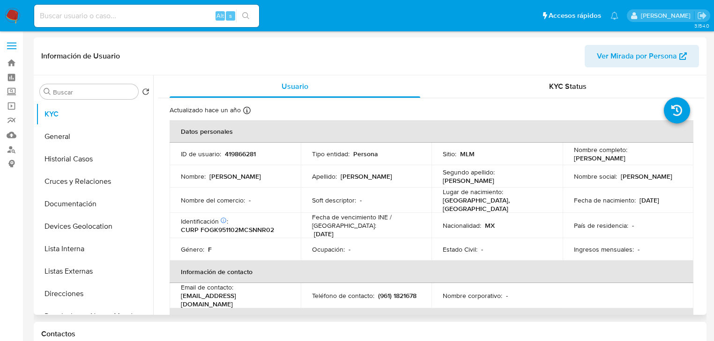
click at [252, 146] on td "ID de usuario : 419866281" at bounding box center [235, 154] width 131 height 22
click at [244, 156] on p "419866281" at bounding box center [240, 154] width 31 height 8
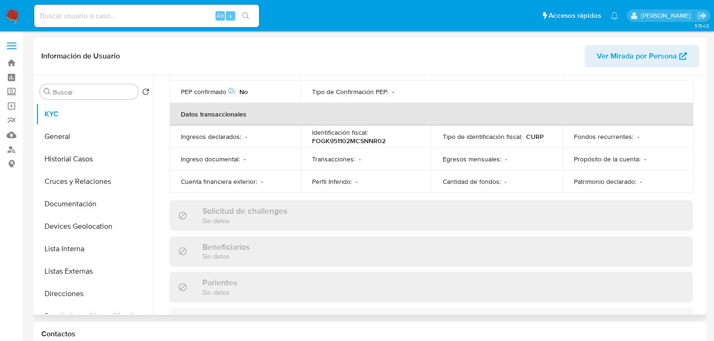
scroll to position [104, 0]
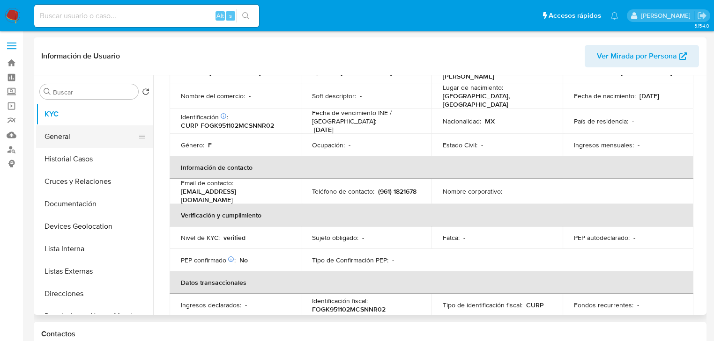
click at [81, 133] on button "General" at bounding box center [91, 137] width 110 height 22
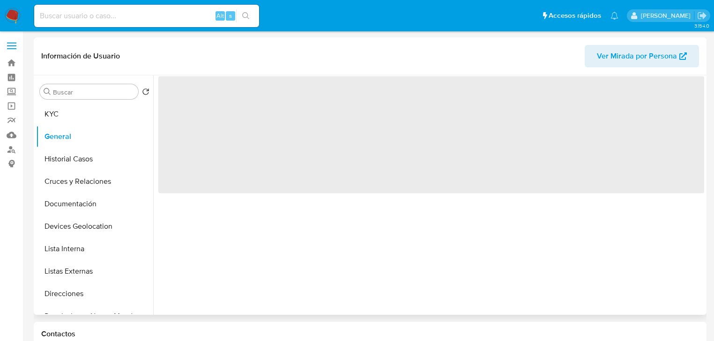
scroll to position [0, 0]
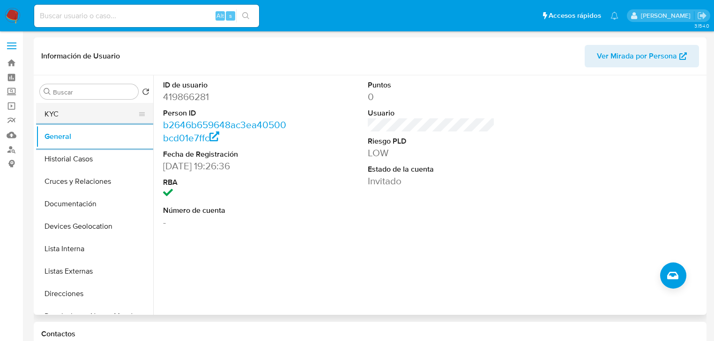
click at [84, 113] on button "KYC" at bounding box center [91, 114] width 110 height 22
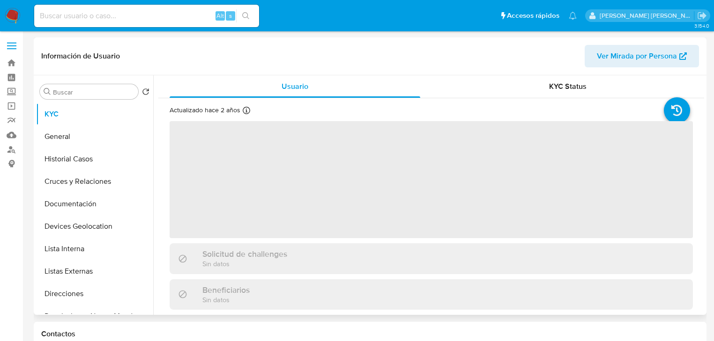
select select "10"
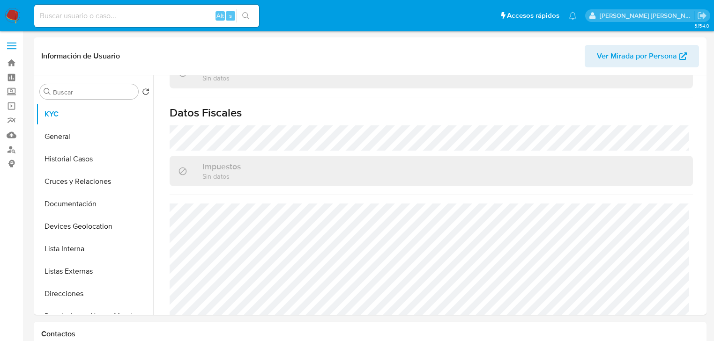
scroll to position [404, 0]
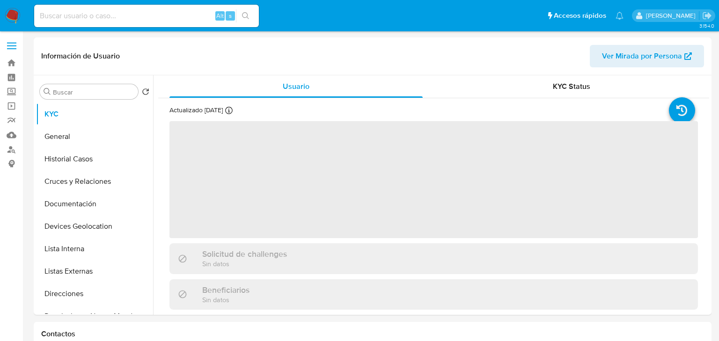
select select "10"
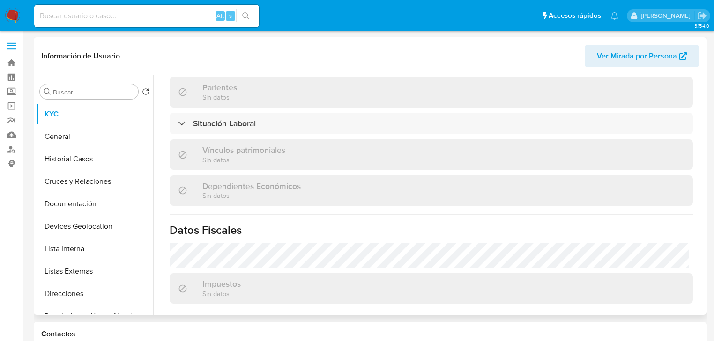
scroll to position [294, 0]
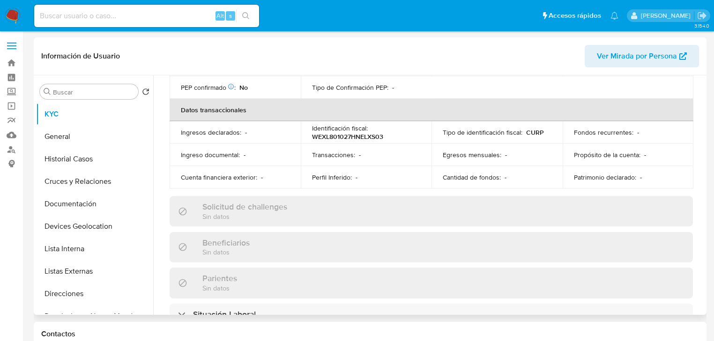
click at [451, 196] on div "Solicitud de challenges Sin datos" at bounding box center [431, 211] width 523 height 30
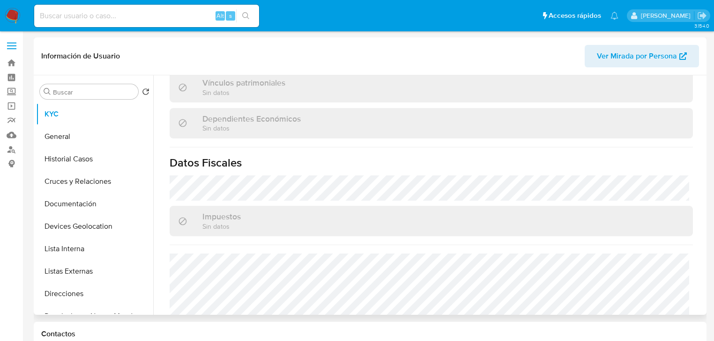
scroll to position [562, 0]
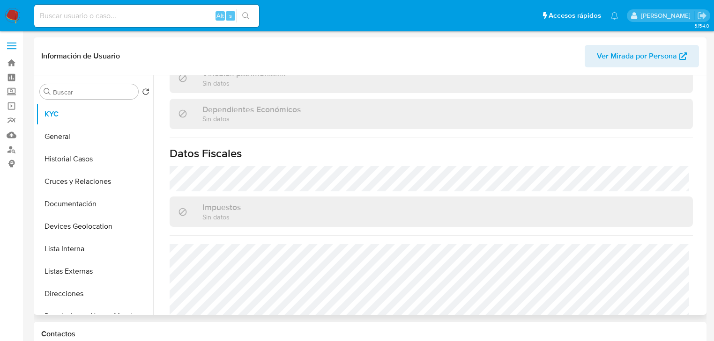
drag, startPoint x: 96, startPoint y: 273, endPoint x: 307, endPoint y: 225, distance: 216.7
click at [104, 268] on button "Listas Externas" at bounding box center [94, 271] width 117 height 22
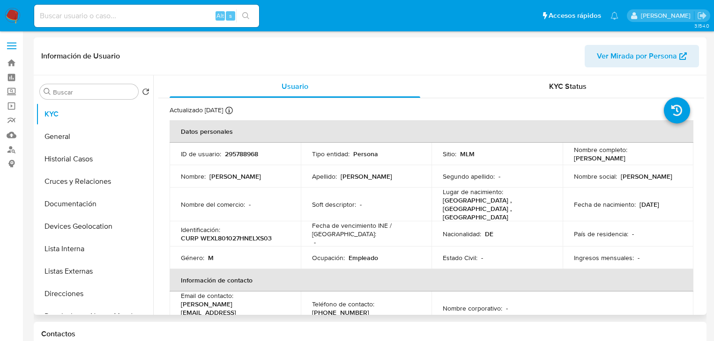
click at [346, 217] on div "Usuario KYC Status Actualizado hace 17 días Creado: 15/06/2020 21:45:03 Actuali…" at bounding box center [428, 195] width 551 height 240
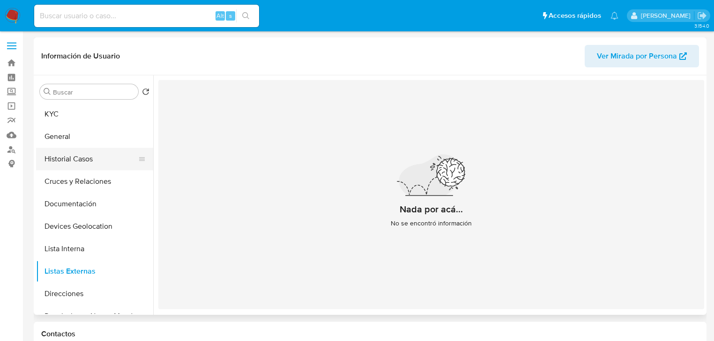
click at [75, 155] on button "Historial Casos" at bounding box center [91, 159] width 110 height 22
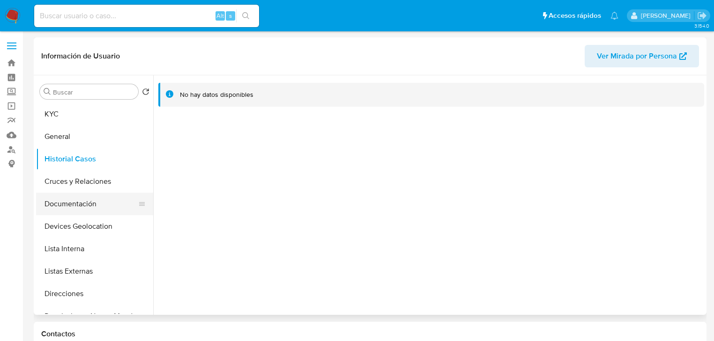
click at [90, 207] on button "Documentación" at bounding box center [91, 204] width 110 height 22
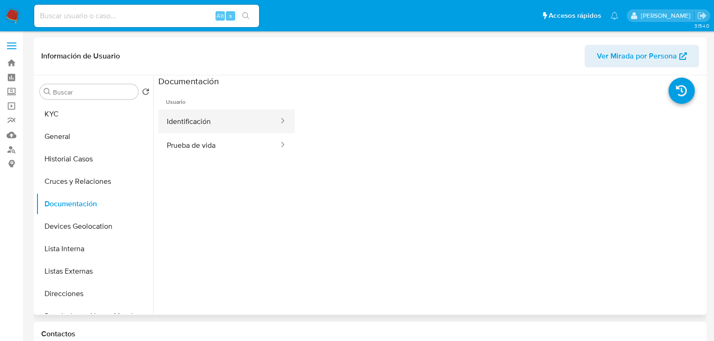
click at [236, 111] on button "Identificación" at bounding box center [218, 122] width 121 height 24
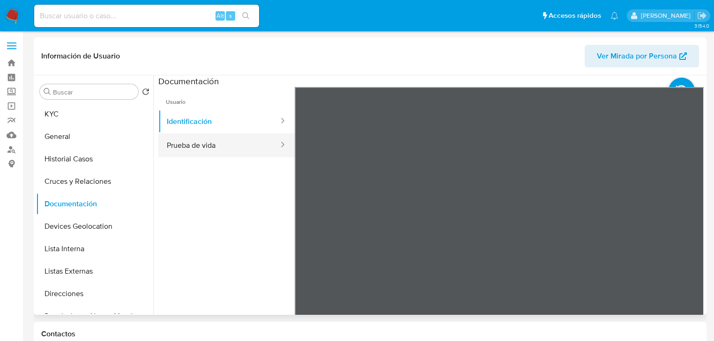
click at [191, 145] on button "Prueba de vida" at bounding box center [218, 145] width 121 height 24
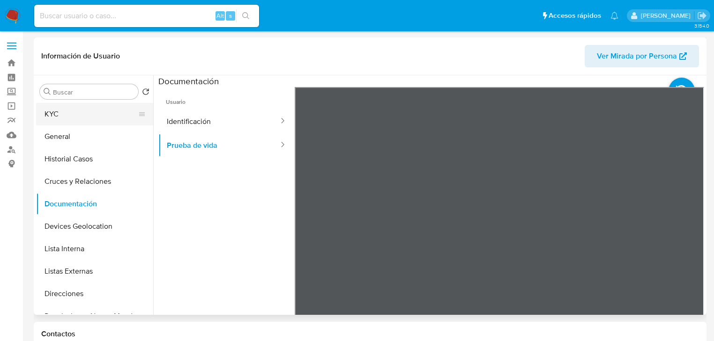
click at [55, 116] on button "KYC" at bounding box center [91, 114] width 110 height 22
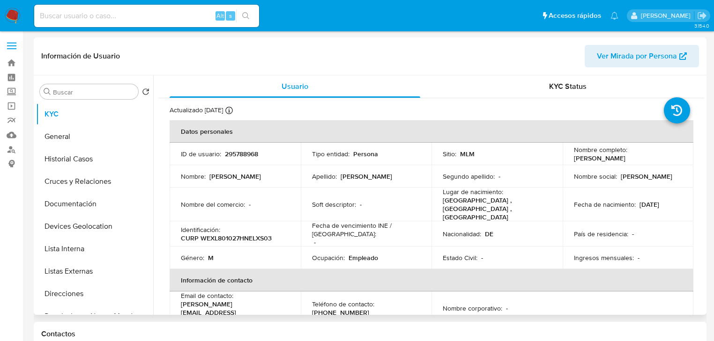
click at [242, 234] on p "CURP WEXL801027HNELXS03" at bounding box center [226, 238] width 91 height 8
copy p "WEXL801027HNELXS03"
click at [227, 156] on p "295788968" at bounding box center [241, 154] width 33 height 8
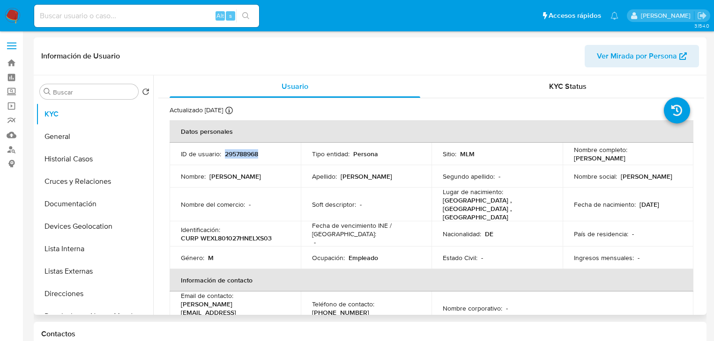
copy p "295788968"
drag, startPoint x: 286, startPoint y: 302, endPoint x: 265, endPoint y: 151, distance: 152.3
click at [179, 298] on td "Email de contacto : l.weller@mglassfactoryservices.com" at bounding box center [235, 309] width 131 height 34
copy p "[PERSON_NAME][EMAIL_ADDRESS][DOMAIN_NAME]"
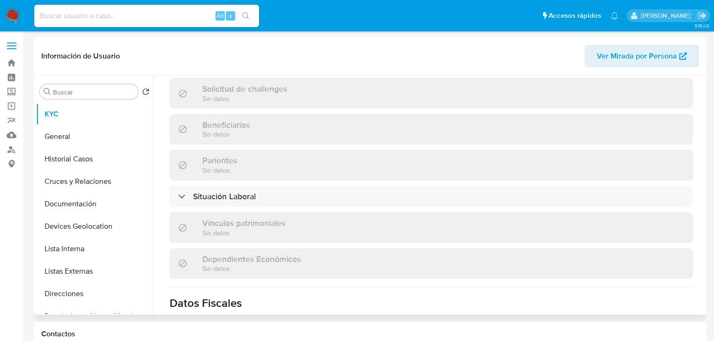
scroll to position [521, 0]
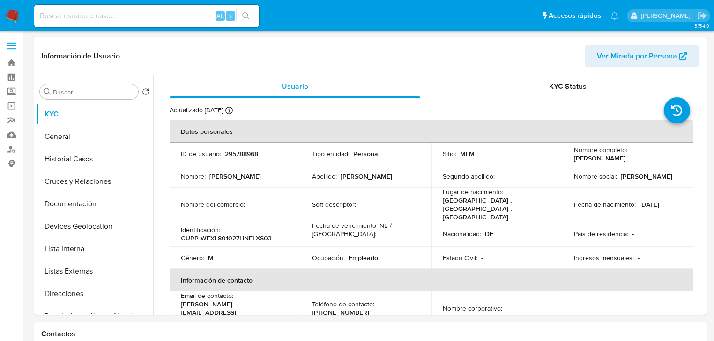
select select "10"
click at [12, 92] on label "Screening" at bounding box center [55, 92] width 111 height 15
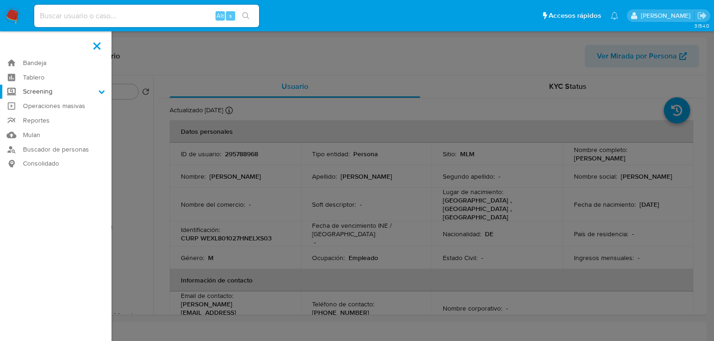
click at [0, 0] on input "Screening" at bounding box center [0, 0] width 0 height 0
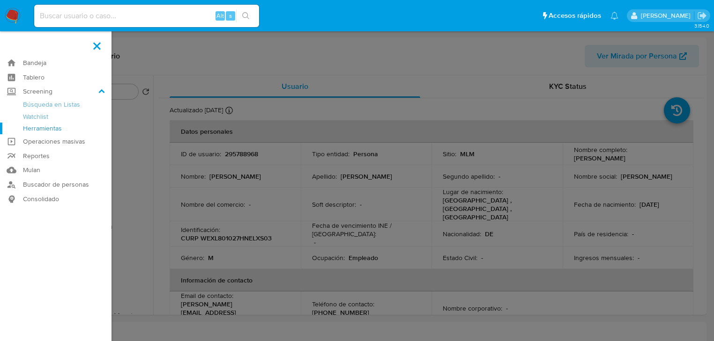
click at [37, 131] on link "Herramientas" at bounding box center [55, 129] width 111 height 12
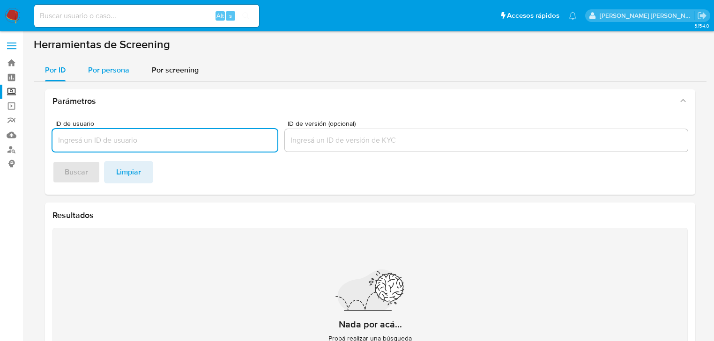
click at [107, 74] on span "Por persona" at bounding box center [108, 70] width 41 height 11
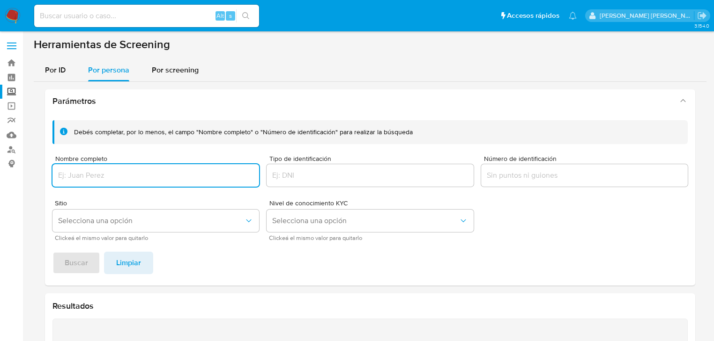
click at [110, 179] on input "Nombre completo" at bounding box center [155, 176] width 207 height 12
click at [111, 225] on button "Selecciona una opción" at bounding box center [155, 221] width 207 height 22
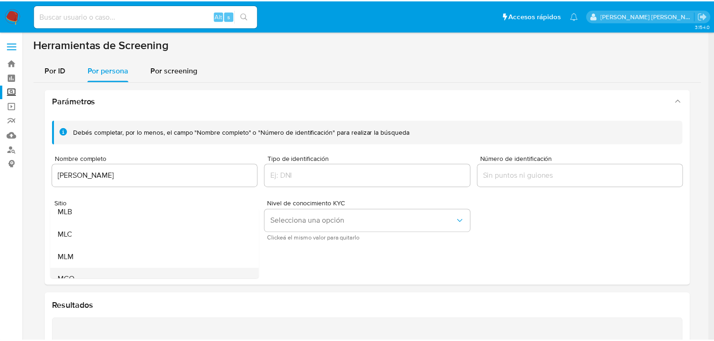
scroll to position [64, 0]
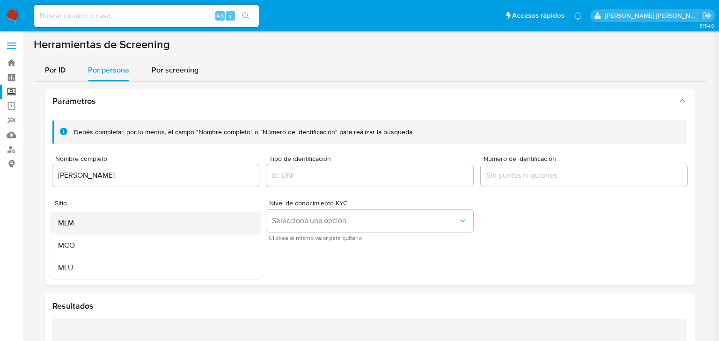
click at [87, 223] on div "MLM" at bounding box center [153, 223] width 190 height 22
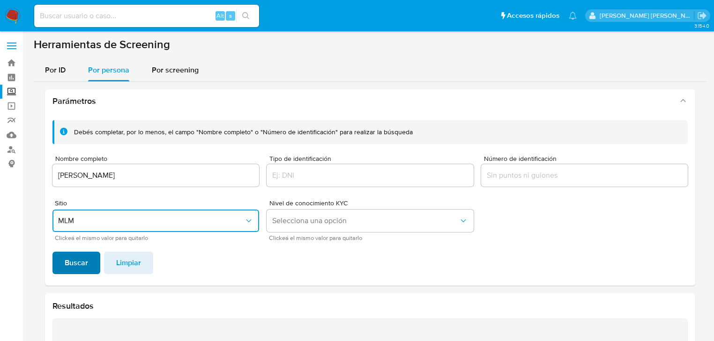
click at [82, 260] on span "Buscar" at bounding box center [76, 263] width 23 height 21
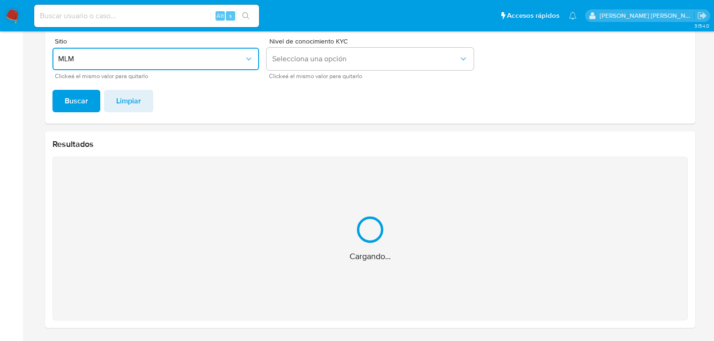
scroll to position [32, 0]
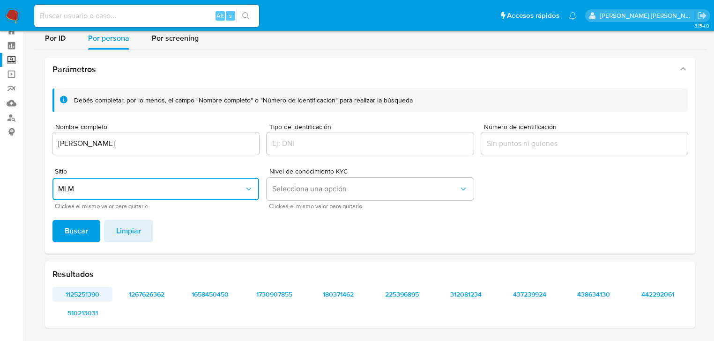
click at [91, 288] on span "1125251390" at bounding box center [82, 294] width 47 height 13
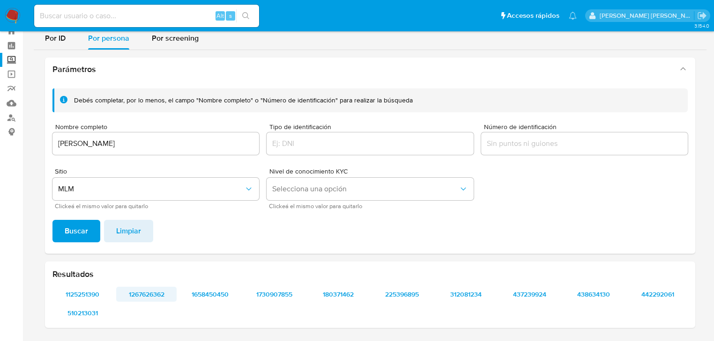
click at [135, 292] on span "1267626362" at bounding box center [146, 294] width 47 height 13
click at [204, 296] on span "1658450450" at bounding box center [210, 294] width 47 height 13
click at [279, 296] on span "1730907855" at bounding box center [274, 294] width 47 height 13
click at [353, 298] on span "180371462" at bounding box center [338, 294] width 47 height 13
click at [407, 291] on span "225396895" at bounding box center [401, 294] width 47 height 13
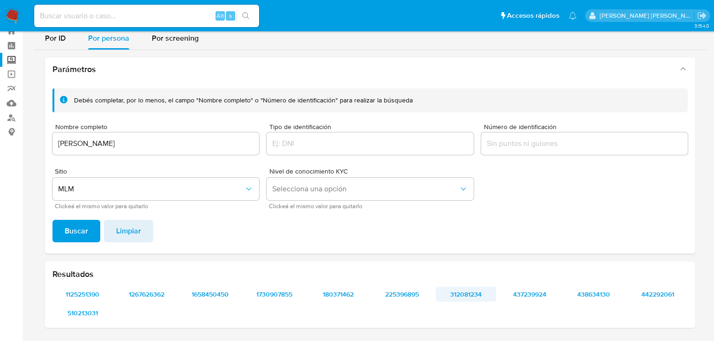
click at [470, 294] on span "312081234" at bounding box center [465, 294] width 47 height 13
click at [540, 301] on span "437239924" at bounding box center [529, 294] width 47 height 13
click at [589, 297] on span "438634130" at bounding box center [593, 294] width 47 height 13
click at [663, 295] on span "442292061" at bounding box center [657, 294] width 47 height 13
click at [101, 312] on span "510213031" at bounding box center [82, 313] width 47 height 13
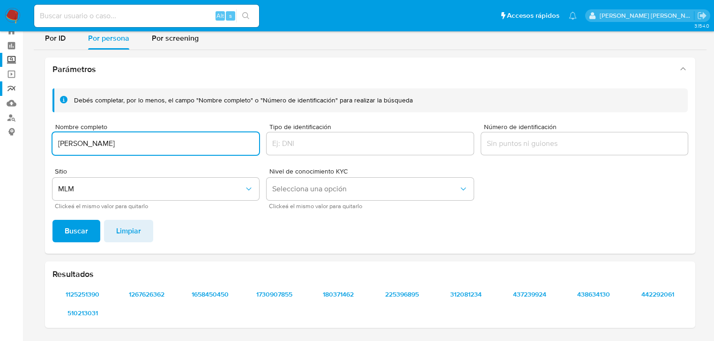
drag, startPoint x: 177, startPoint y: 146, endPoint x: 0, endPoint y: 86, distance: 186.5
click at [0, 86] on section "Bandeja Tablero Screening Búsqueda en Listas Watchlist Herramientas Operaciones…" at bounding box center [357, 155] width 714 height 374
click at [122, 142] on input "MOURDITTE" at bounding box center [155, 144] width 207 height 12
type input "MOURDITTE"
click at [66, 229] on span "Buscar" at bounding box center [76, 231] width 23 height 21
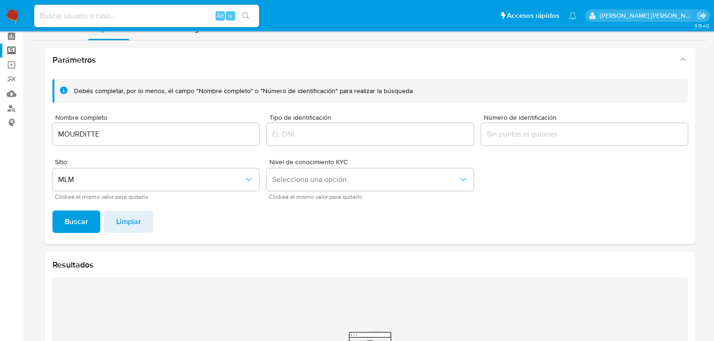
scroll to position [0, 0]
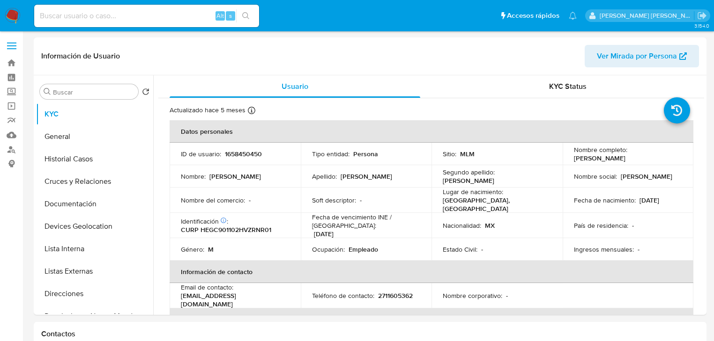
select select "10"
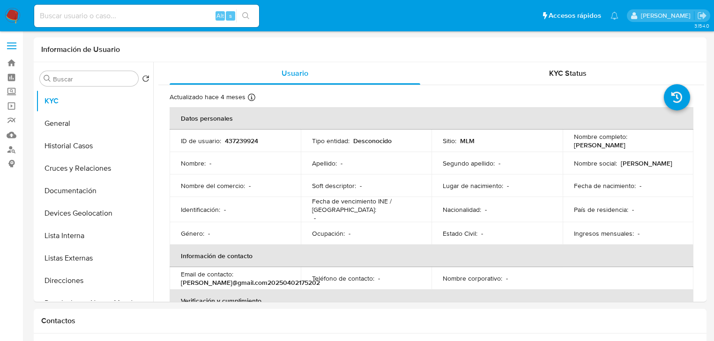
select select "10"
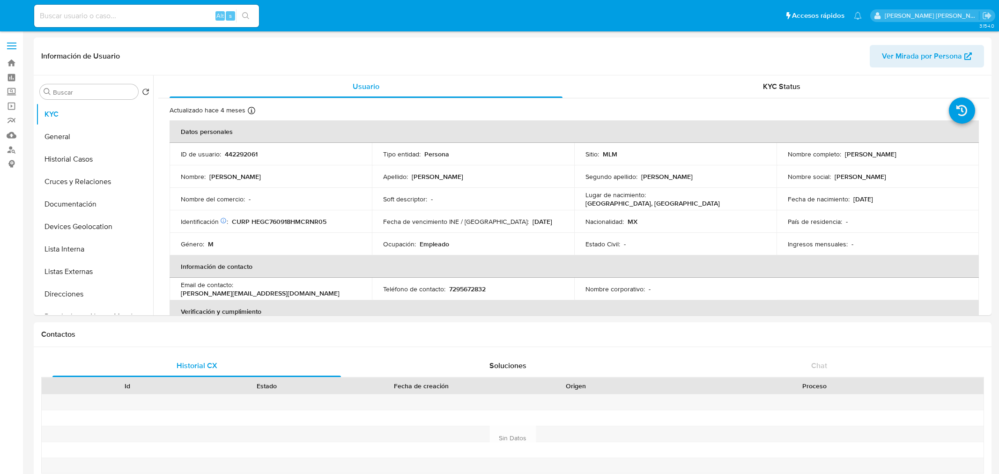
select select "10"
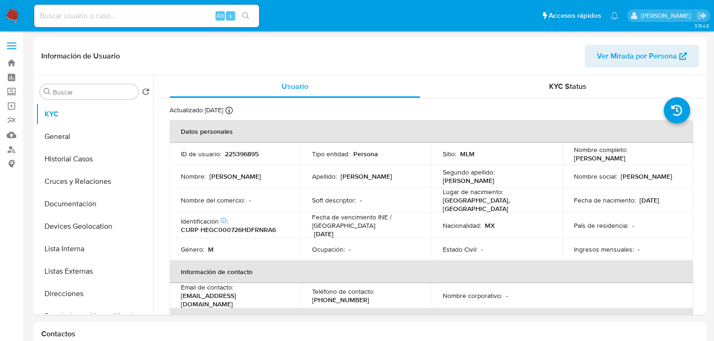
select select "10"
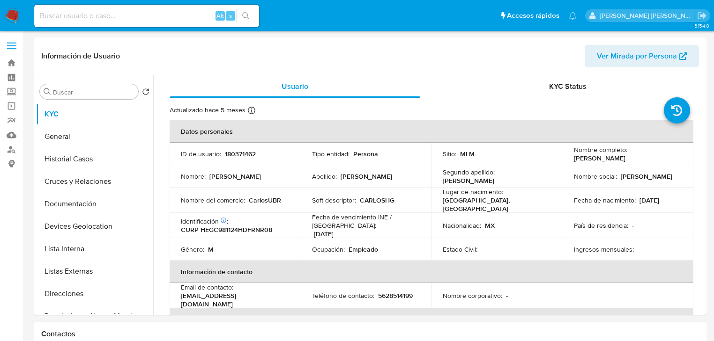
select select "10"
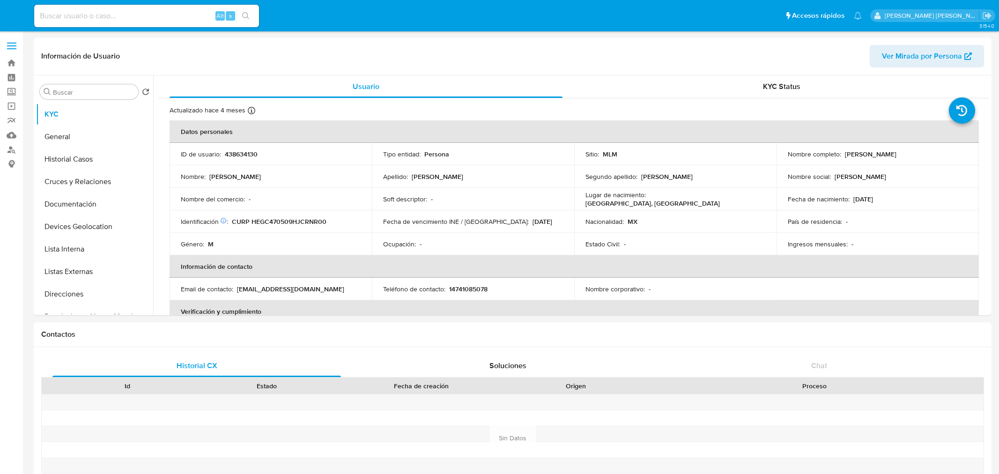
select select "10"
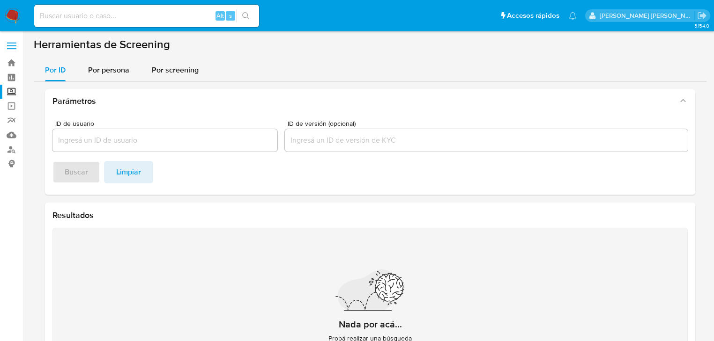
click at [76, 9] on div "Alt s" at bounding box center [146, 16] width 225 height 22
click at [61, 13] on input at bounding box center [146, 16] width 225 height 12
paste input "WgjeRHR4eSfPk1eTSgDhi2he"
type input "WgjeRHR4eSfPk1eTSgDhi2he"
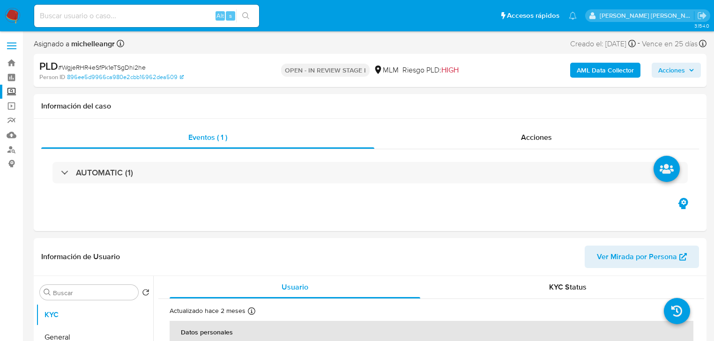
select select "10"
drag, startPoint x: 96, startPoint y: 207, endPoint x: 118, endPoint y: 196, distance: 24.3
click at [96, 206] on div "Eventos ( 1 ) Acciones AUTOMATIC (1)" at bounding box center [370, 175] width 673 height 112
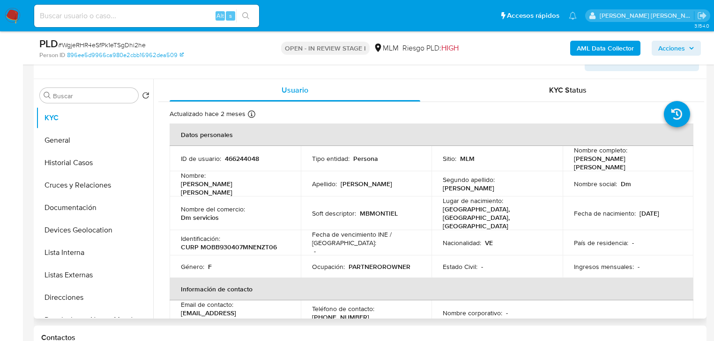
scroll to position [187, 0]
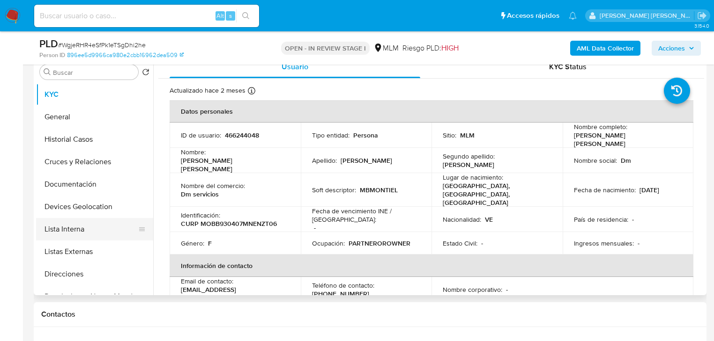
select select "10"
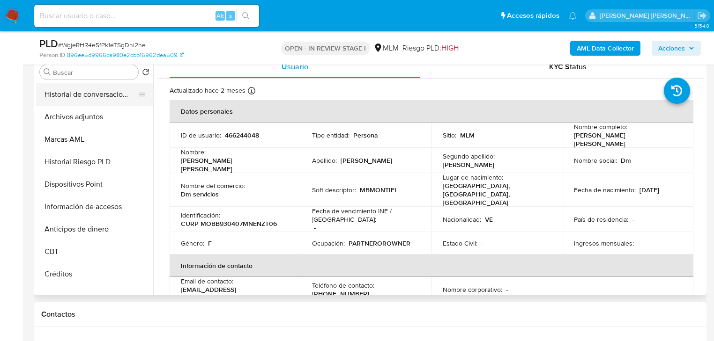
click at [96, 98] on button "Historial de conversaciones" at bounding box center [91, 94] width 110 height 22
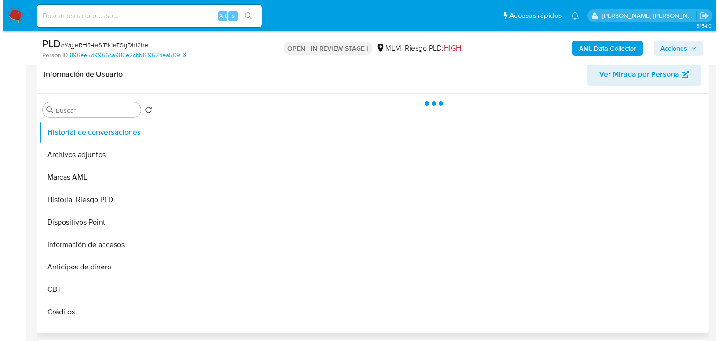
scroll to position [150, 0]
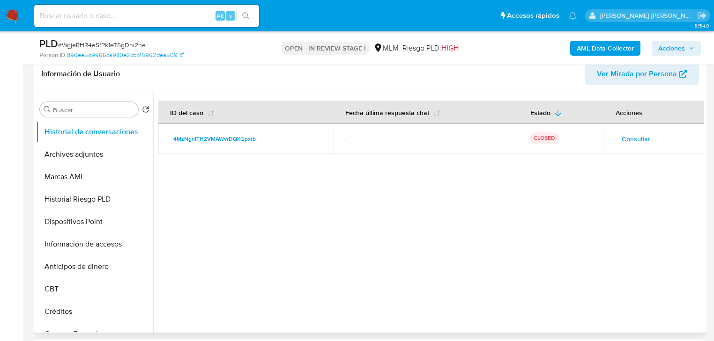
click at [647, 139] on button "Consultar" at bounding box center [636, 139] width 42 height 15
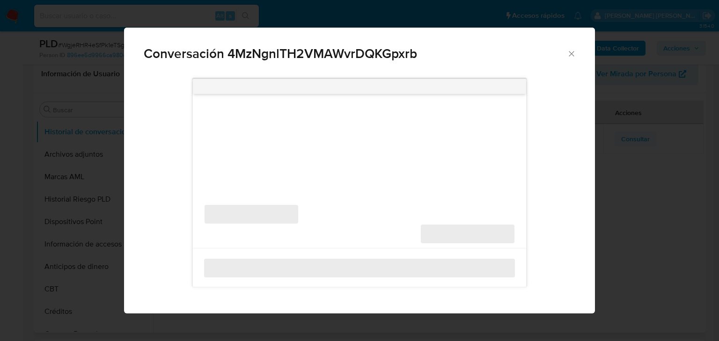
click at [638, 134] on div "Conversación 4MzNgnlTH2VMAWvrDQKGpxrb ‌ ‌ ‌ ‌" at bounding box center [359, 170] width 719 height 341
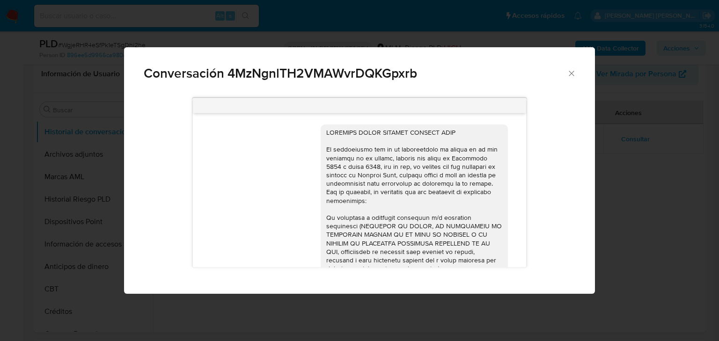
scroll to position [0, 0]
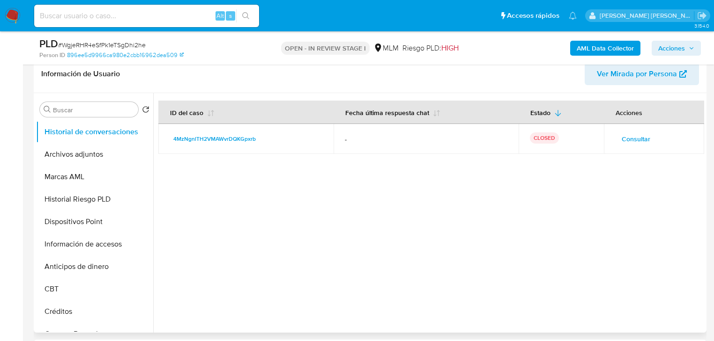
click at [646, 136] on span "Consultar" at bounding box center [636, 139] width 29 height 13
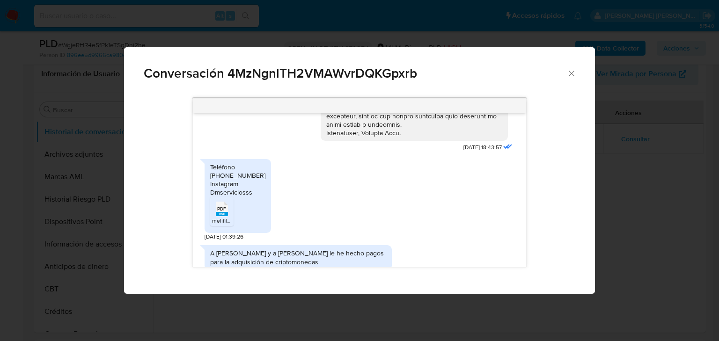
scroll to position [262, 0]
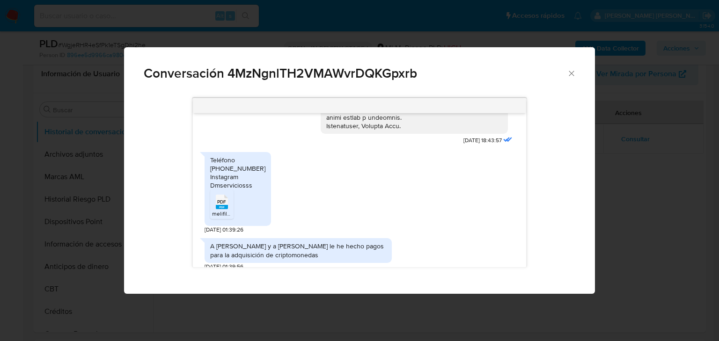
click at [224, 206] on rect "Comunicación" at bounding box center [222, 207] width 12 height 4
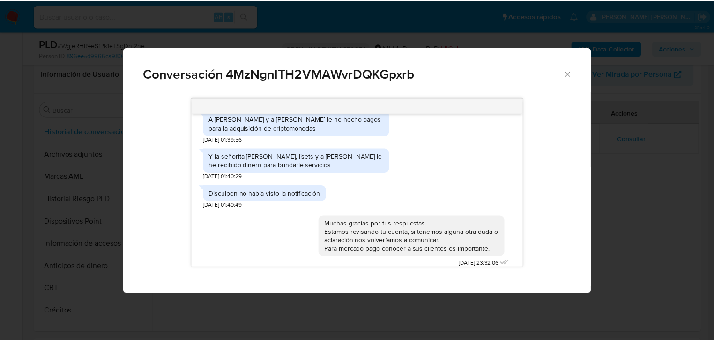
scroll to position [397, 0]
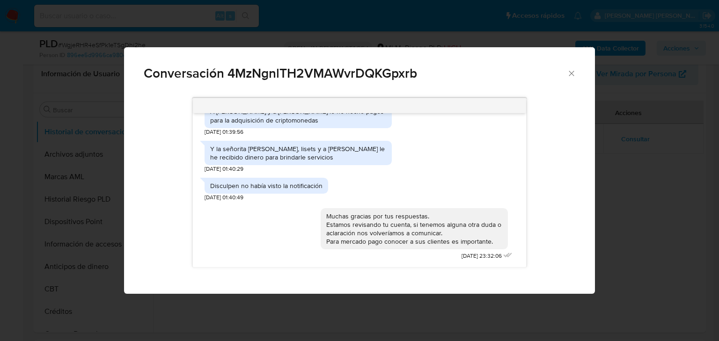
click at [638, 257] on div "Conversación 4MzNgnlTH2VMAWvrDQKGpxrb 17/06/2025 18:43:57 Teléfono +52331852787…" at bounding box center [359, 170] width 719 height 341
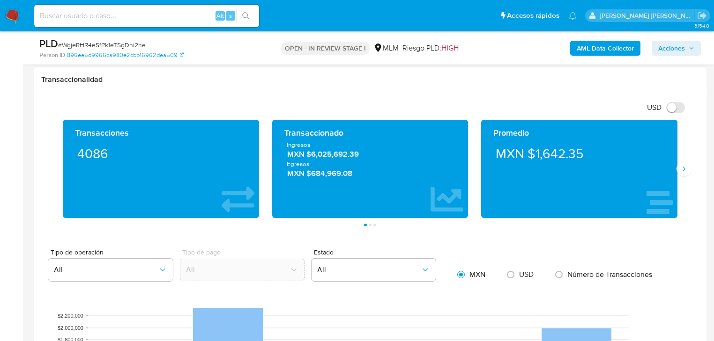
scroll to position [637, 0]
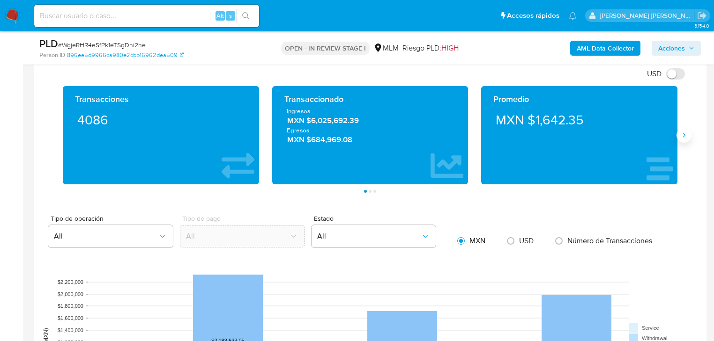
click at [680, 139] on button "Siguiente" at bounding box center [683, 135] width 15 height 15
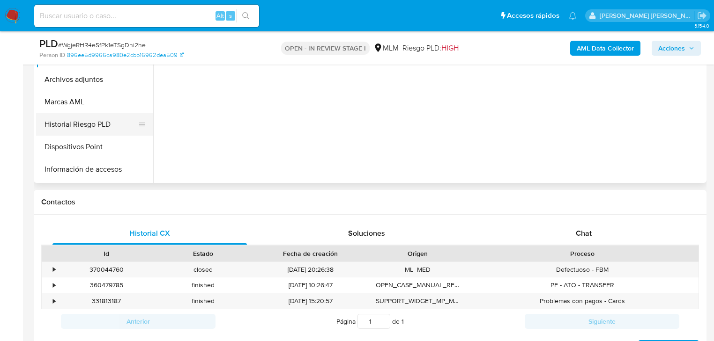
drag, startPoint x: 82, startPoint y: 144, endPoint x: 75, endPoint y: 122, distance: 23.1
click at [81, 141] on button "Dispositivos Point" at bounding box center [94, 147] width 117 height 22
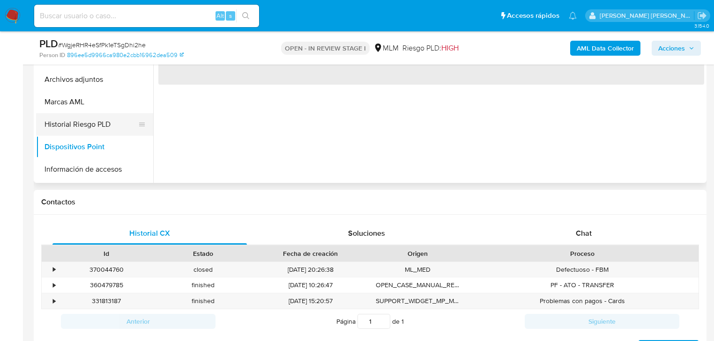
click at [73, 125] on button "Historial Riesgo PLD" at bounding box center [91, 124] width 110 height 22
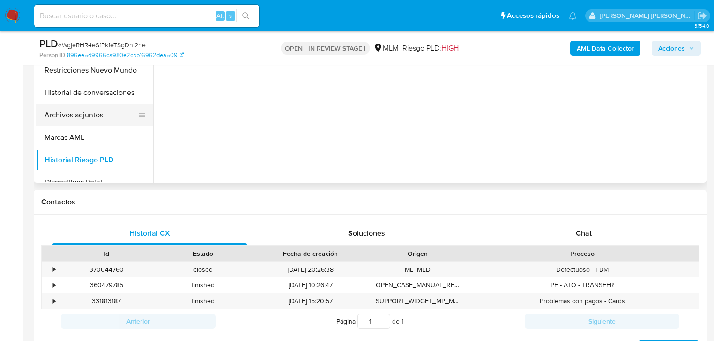
scroll to position [75, 0]
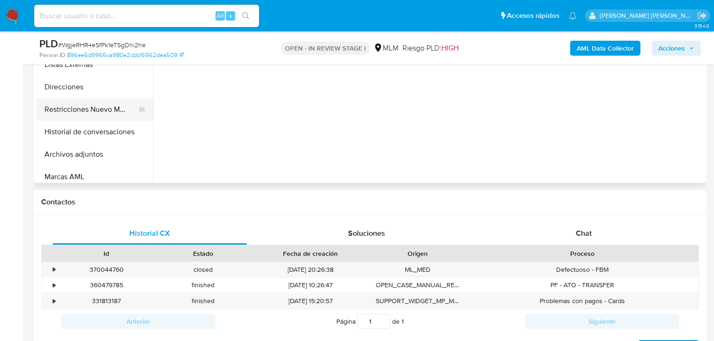
drag, startPoint x: 91, startPoint y: 131, endPoint x: 85, endPoint y: 108, distance: 23.6
click at [90, 125] on button "Historial de conversaciones" at bounding box center [94, 132] width 117 height 22
click at [84, 98] on button "Restricciones Nuevo Mundo" at bounding box center [91, 109] width 110 height 22
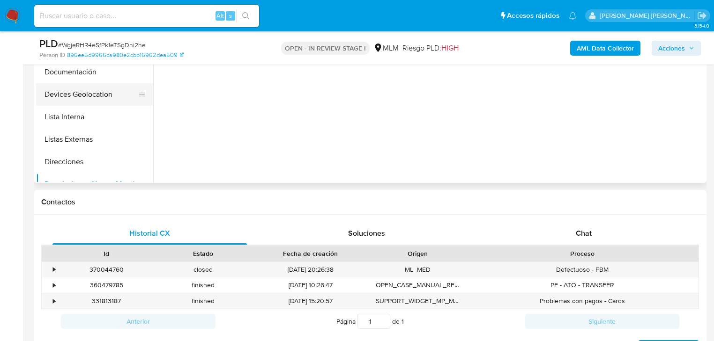
drag, startPoint x: 98, startPoint y: 107, endPoint x: 92, endPoint y: 97, distance: 11.2
click at [96, 103] on ul "KYC General Historial Casos Cruces y Relaciones Documentación Devices Geolocati…" at bounding box center [94, 76] width 117 height 211
click at [94, 97] on button "Devices Geolocation" at bounding box center [91, 94] width 110 height 22
click at [649, 144] on div "‌" at bounding box center [428, 63] width 551 height 240
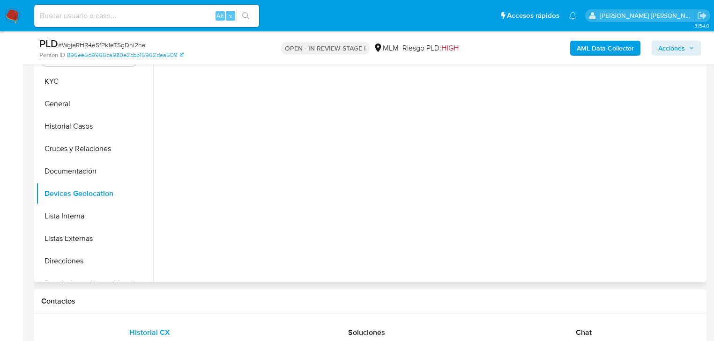
scroll to position [187, 0]
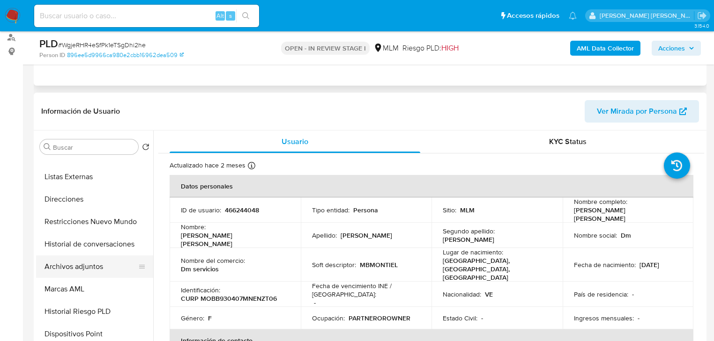
scroll to position [112, 0]
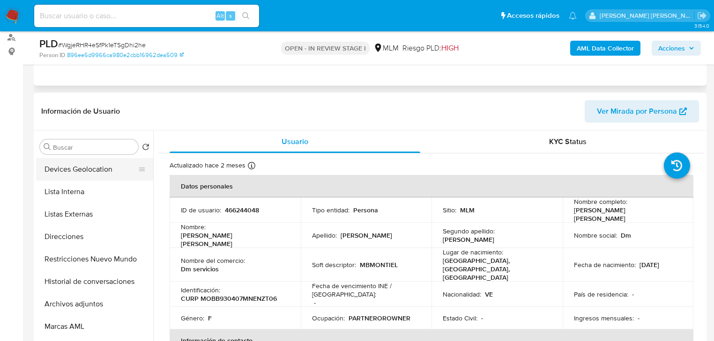
drag, startPoint x: 95, startPoint y: 199, endPoint x: 103, endPoint y: 166, distance: 33.7
click at [96, 199] on button "Lista Interna" at bounding box center [94, 192] width 117 height 22
click at [96, 206] on button "Listas Externas" at bounding box center [94, 214] width 117 height 22
select select "10"
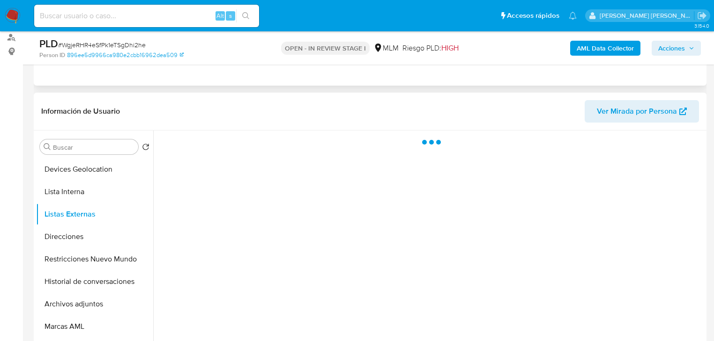
drag, startPoint x: 103, startPoint y: 166, endPoint x: 373, endPoint y: 200, distance: 272.4
click at [104, 166] on button "Devices Geolocation" at bounding box center [94, 169] width 117 height 22
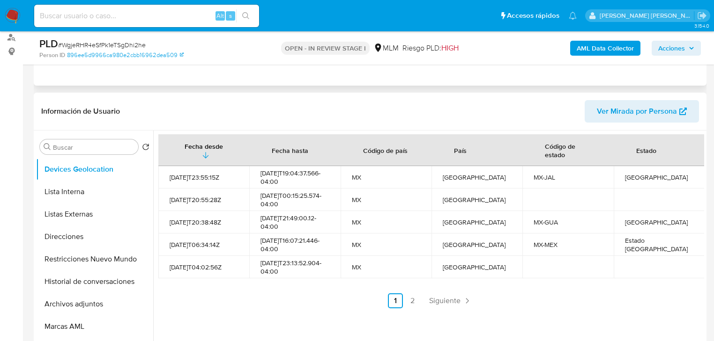
click at [452, 298] on span "Siguiente" at bounding box center [444, 300] width 31 height 7
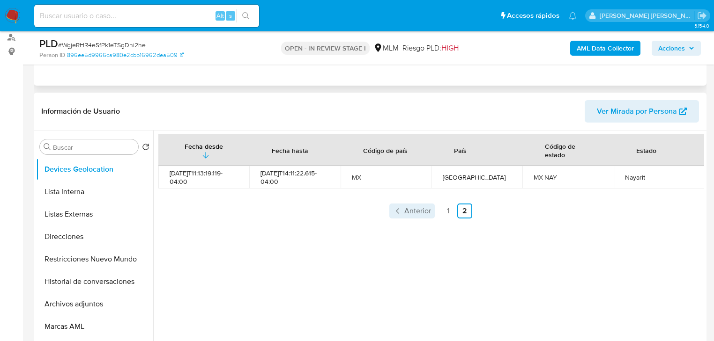
click at [404, 209] on span "Anterior" at bounding box center [417, 210] width 27 height 7
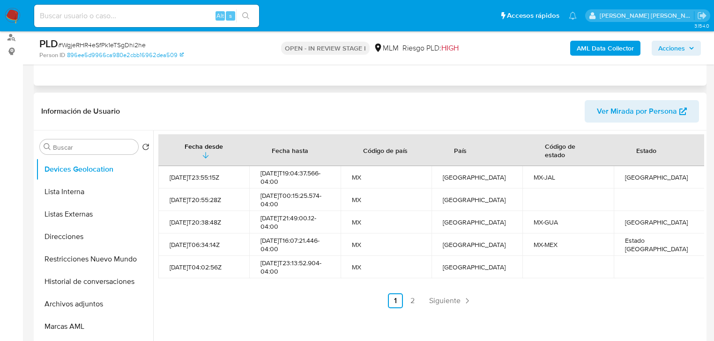
scroll to position [0, 0]
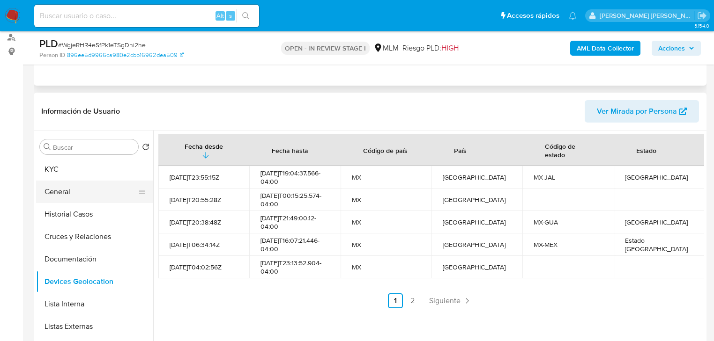
click at [67, 188] on button "General" at bounding box center [91, 192] width 110 height 22
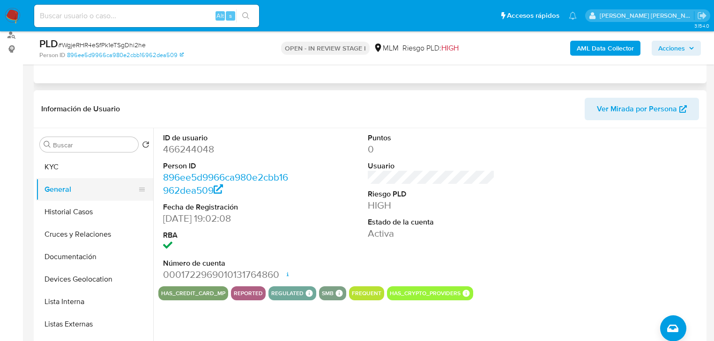
scroll to position [112, 0]
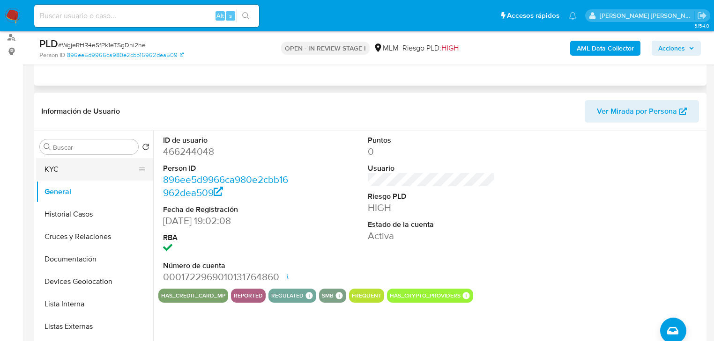
click at [86, 176] on button "KYC" at bounding box center [91, 169] width 110 height 22
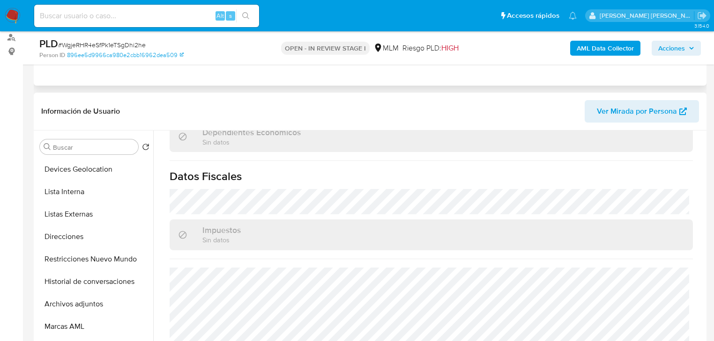
drag, startPoint x: 96, startPoint y: 304, endPoint x: 526, endPoint y: 232, distance: 436.0
click at [97, 303] on button "Archivos adjuntos" at bounding box center [94, 304] width 117 height 22
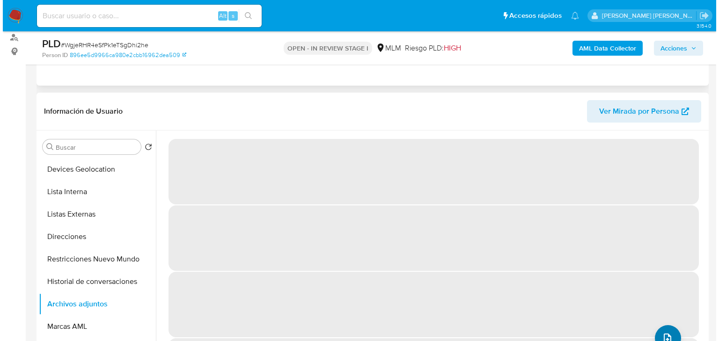
scroll to position [40, 0]
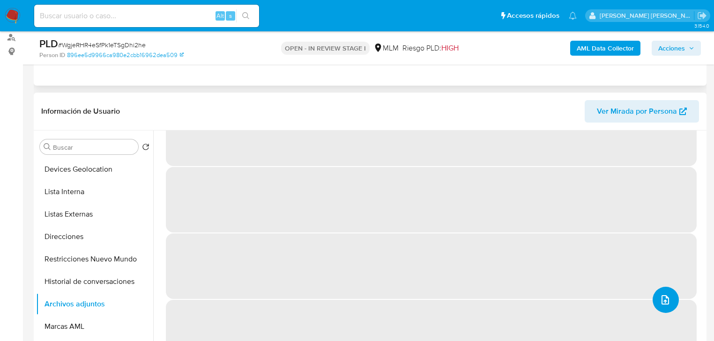
click at [660, 295] on icon "upload-file" at bounding box center [665, 300] width 11 height 11
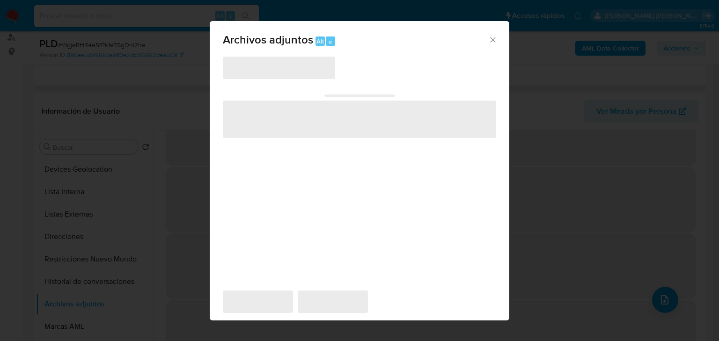
scroll to position [0, 0]
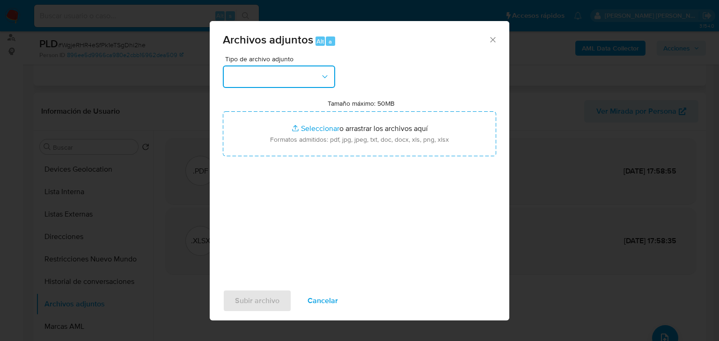
click at [247, 72] on button "button" at bounding box center [279, 77] width 112 height 22
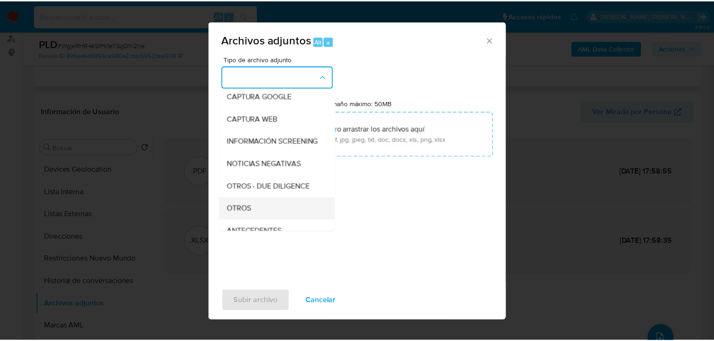
scroll to position [64, 0]
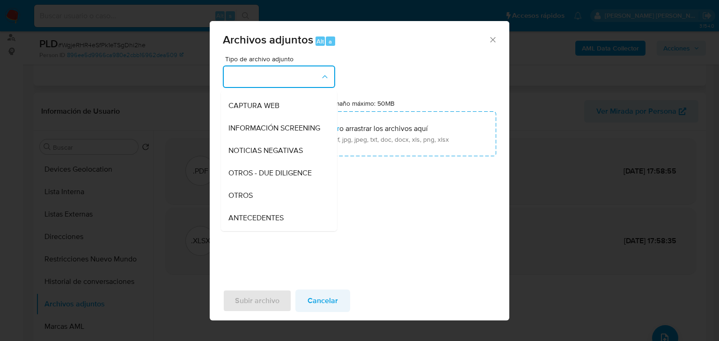
click at [235, 207] on div "OTROS" at bounding box center [277, 196] width 96 height 22
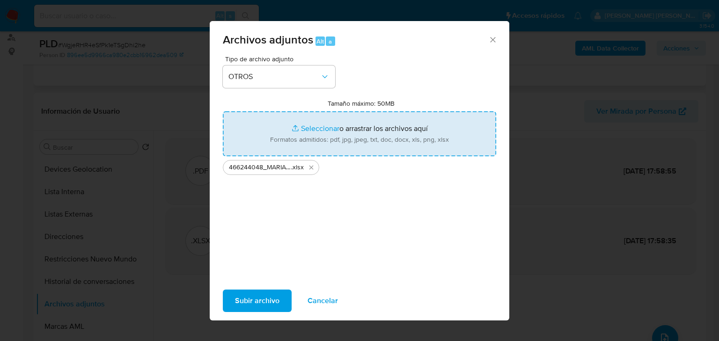
type input "C:\fakepath\466244048_MARIA BETANIA MONTIEL BAEZ_JUL25.pdf"
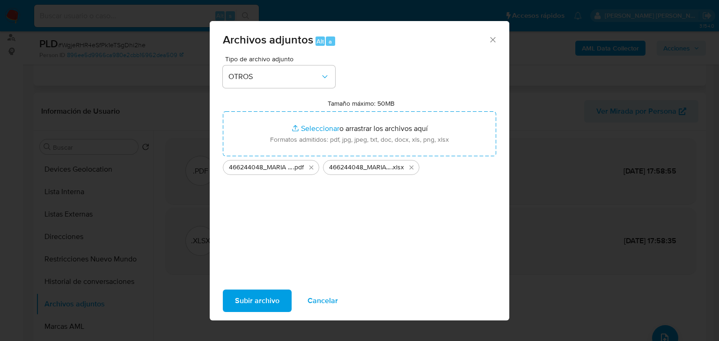
click at [258, 304] on span "Subir archivo" at bounding box center [257, 301] width 44 height 21
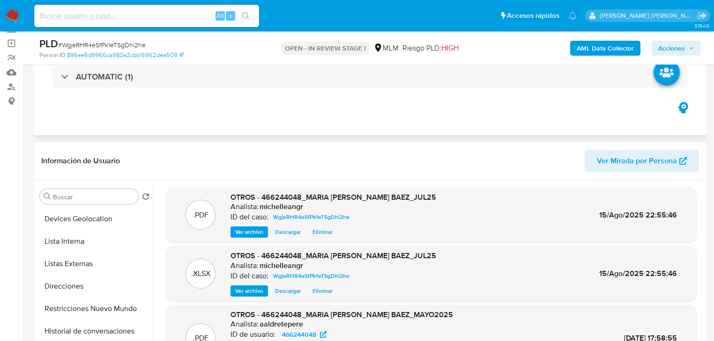
scroll to position [0, 0]
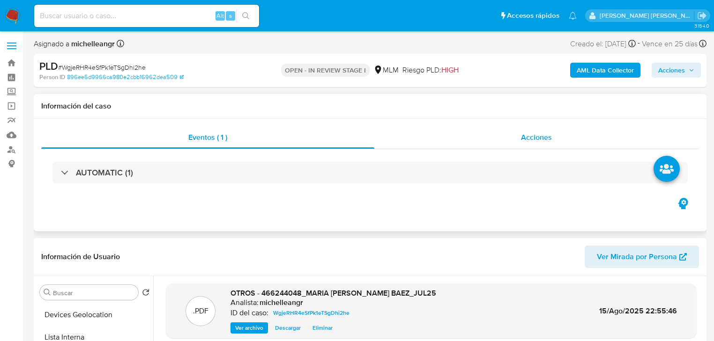
click at [533, 139] on span "Acciones" at bounding box center [536, 137] width 31 height 11
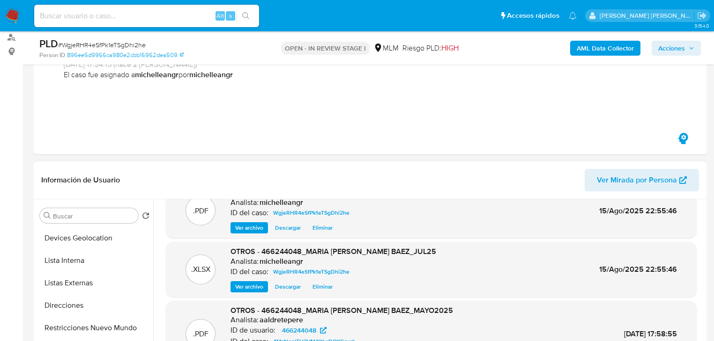
scroll to position [30, 0]
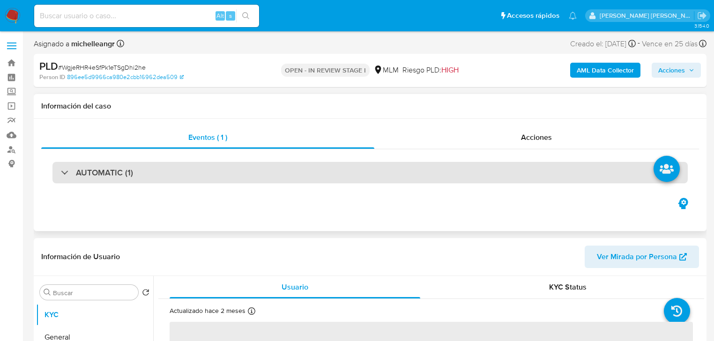
select select "10"
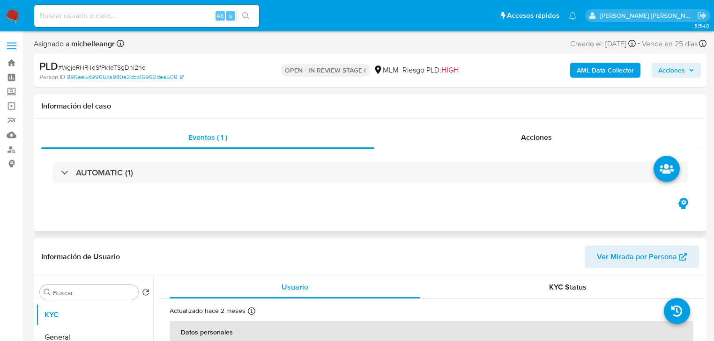
click at [557, 150] on div "AUTOMATIC (1)" at bounding box center [370, 172] width 658 height 47
click at [540, 143] on div "Acciones" at bounding box center [536, 137] width 325 height 22
click at [540, 139] on span "Acciones" at bounding box center [536, 137] width 31 height 11
select select "10"
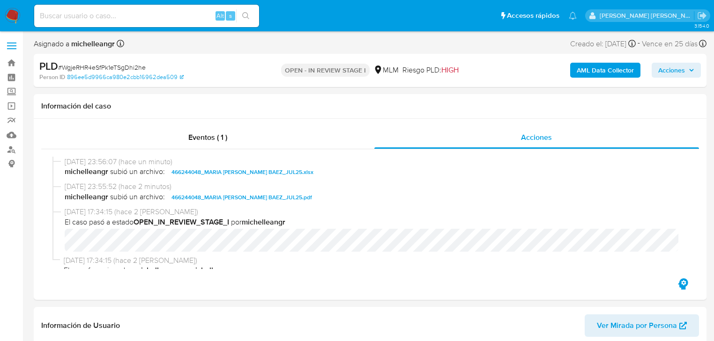
click at [684, 70] on span "Acciones" at bounding box center [671, 70] width 27 height 15
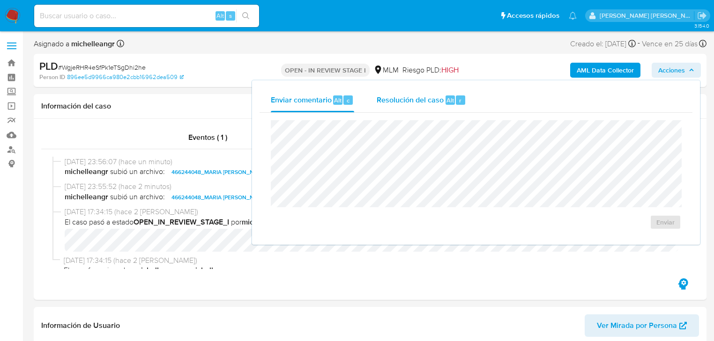
click at [389, 101] on span "Resolución del caso" at bounding box center [410, 100] width 67 height 11
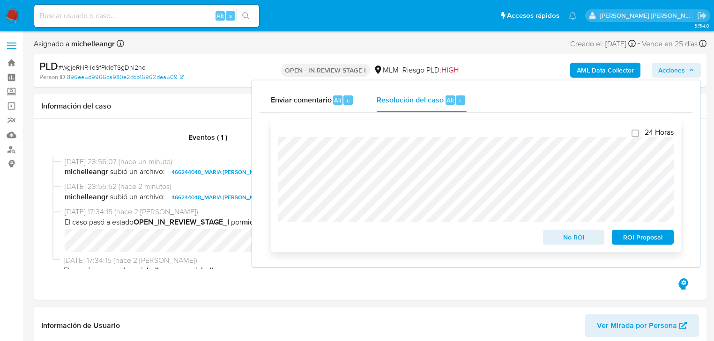
click at [646, 241] on span "ROI Proposal" at bounding box center [642, 237] width 49 height 13
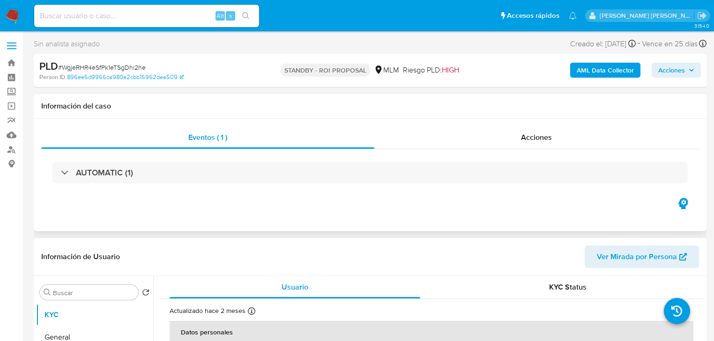
select select "10"
